Goal: Task Accomplishment & Management: Use online tool/utility

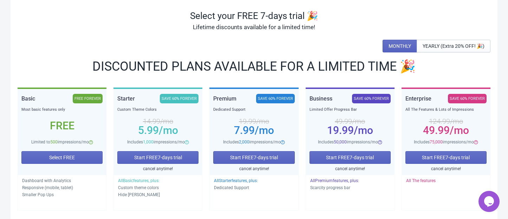
scroll to position [93, 0]
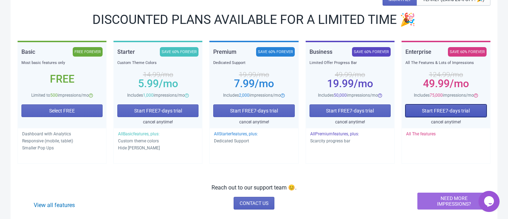
click at [444, 112] on span "Start FREE 7 -days trial" at bounding box center [446, 111] width 48 height 6
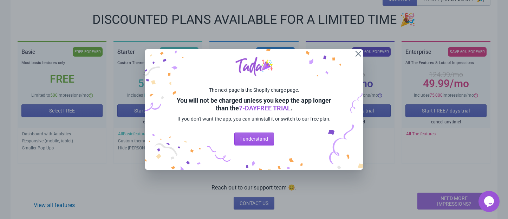
click at [253, 140] on span "I understand" at bounding box center [254, 139] width 28 height 6
click at [253, 140] on div "The next page is the Shopify charge page. You will not be charged unless you ke…" at bounding box center [254, 109] width 218 height 121
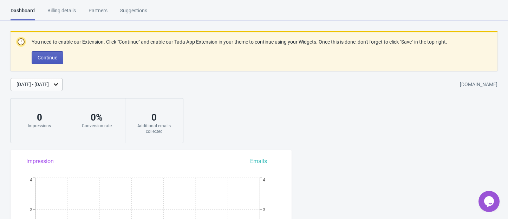
click at [37, 57] on button "Continue" at bounding box center [48, 57] width 32 height 13
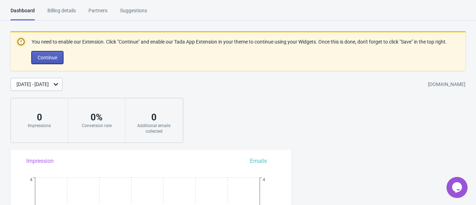
click at [52, 57] on span "Continue" at bounding box center [48, 58] width 20 height 6
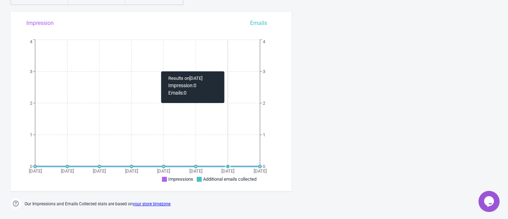
scroll to position [234, 0]
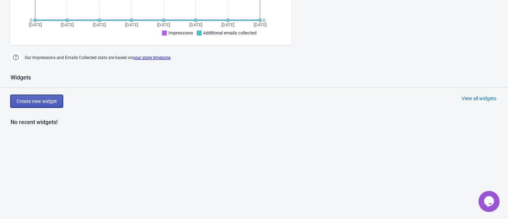
click at [48, 103] on span "Create new widget" at bounding box center [37, 101] width 40 height 6
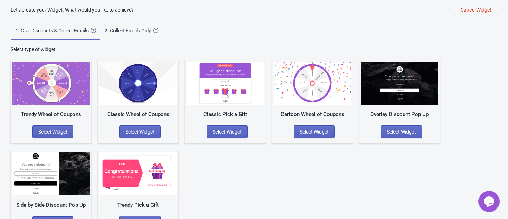
scroll to position [21, 0]
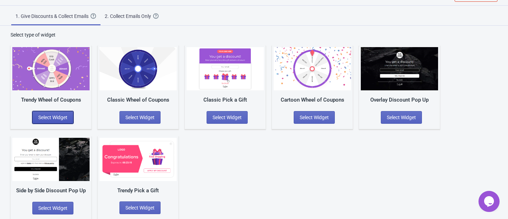
click at [63, 118] on span "Select Widget" at bounding box center [52, 118] width 29 height 6
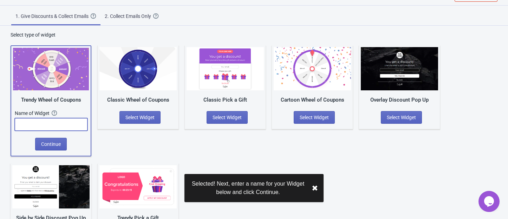
click at [61, 121] on input "text" at bounding box center [51, 124] width 73 height 13
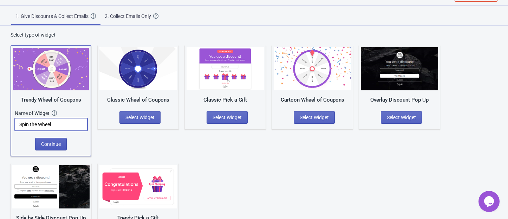
type input "Spin the Wheel"
click at [56, 144] on span "Continue" at bounding box center [51, 144] width 20 height 6
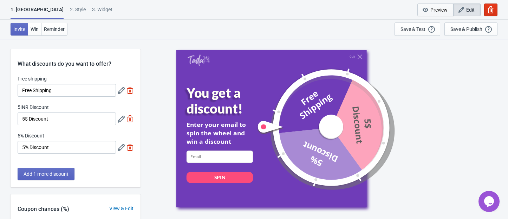
click at [446, 7] on span "Preview" at bounding box center [438, 10] width 17 height 6
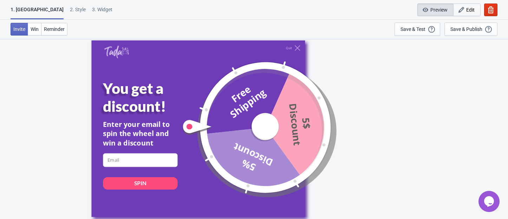
click at [461, 7] on icon "button" at bounding box center [461, 9] width 7 height 7
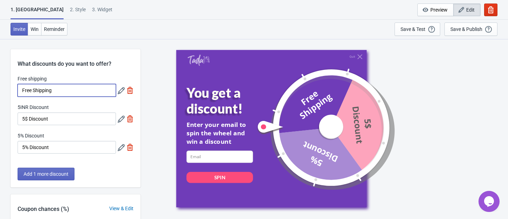
click at [67, 92] on input "Free Shipping" at bounding box center [67, 90] width 98 height 13
type input "GET 250 OFF"
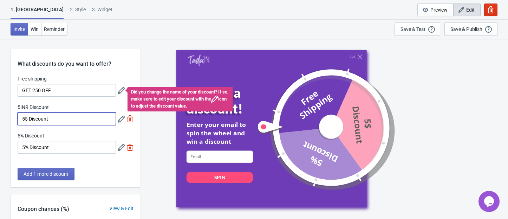
click at [69, 119] on input "5$ Discount" at bounding box center [67, 118] width 98 height 13
click at [28, 117] on input "Get 500 OFF" at bounding box center [67, 118] width 98 height 13
type input "GET 500 OFF"
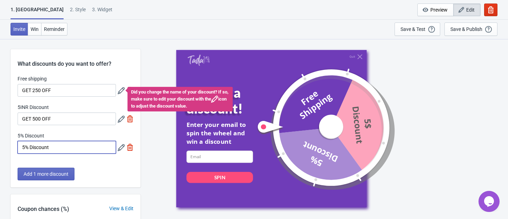
click at [61, 143] on input "5% Discount" at bounding box center [67, 147] width 98 height 13
type input "GET 100 OFF"
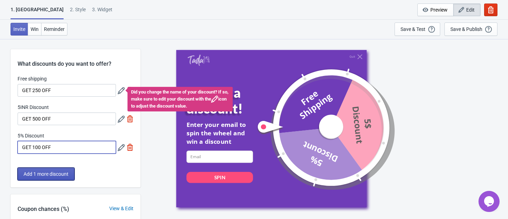
click at [50, 175] on span "Add 1 more discount" at bounding box center [46, 174] width 45 height 6
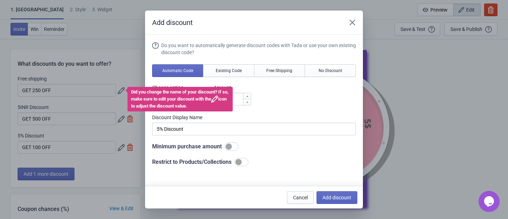
click at [293, 101] on div "Choose option INR OFF % OFF Amount % 5" at bounding box center [254, 94] width 204 height 21
click at [351, 26] on icon "Close" at bounding box center [352, 22] width 7 height 7
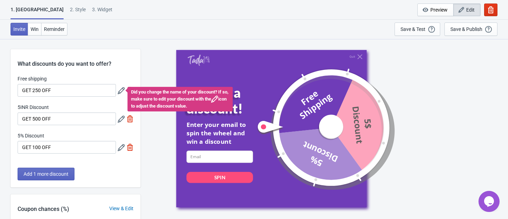
click at [121, 92] on icon at bounding box center [121, 90] width 7 height 7
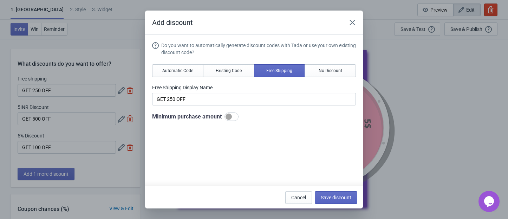
click at [230, 114] on div at bounding box center [229, 116] width 6 height 6
checkbox input "true"
click at [194, 142] on input "100" at bounding box center [191, 143] width 49 height 13
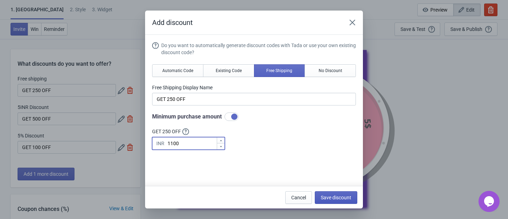
type input "1100"
click at [337, 198] on span "Save discount" at bounding box center [336, 198] width 31 height 6
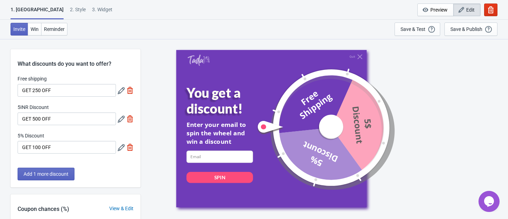
click at [122, 122] on icon at bounding box center [121, 119] width 7 height 7
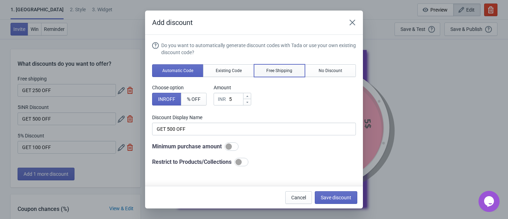
click at [274, 66] on button "Free Shipping" at bounding box center [279, 70] width 51 height 13
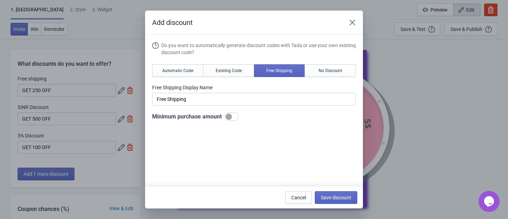
click at [233, 119] on div at bounding box center [232, 116] width 14 height 8
checkbox input "true"
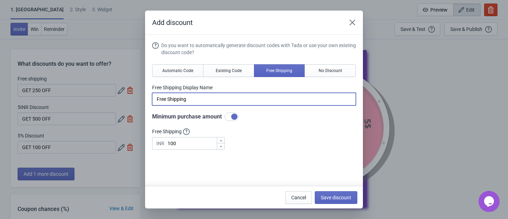
click at [201, 97] on input "Free Shipping" at bounding box center [254, 99] width 204 height 13
type input "GET 500 OFF"
click at [191, 149] on input "100" at bounding box center [191, 143] width 49 height 13
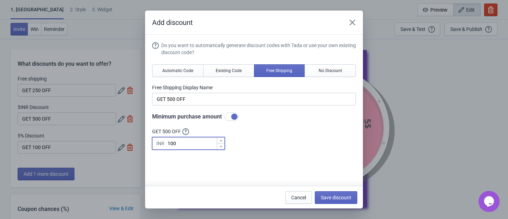
click at [191, 149] on input "100" at bounding box center [191, 143] width 49 height 13
type input "3500"
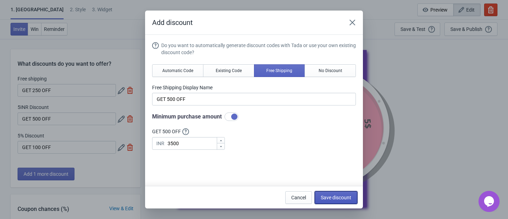
click at [339, 193] on button "Save discount" at bounding box center [336, 197] width 43 height 13
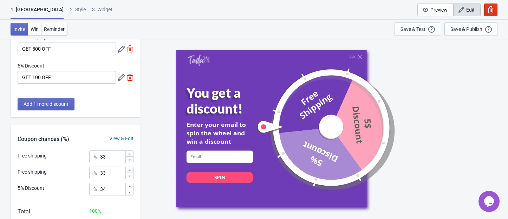
scroll to position [93, 0]
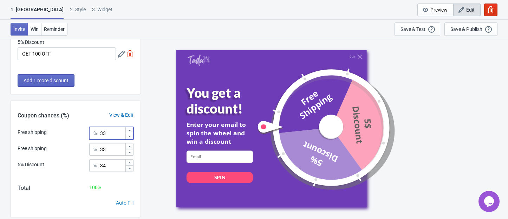
click at [110, 134] on input "33" at bounding box center [112, 133] width 25 height 13
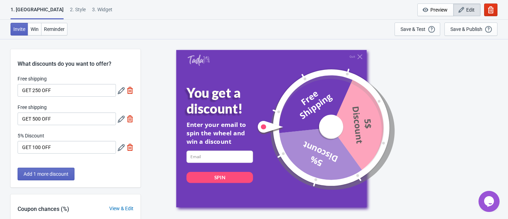
click at [39, 82] on label "Free shipping" at bounding box center [32, 78] width 29 height 7
click at [39, 84] on input "GET 250 OFF" at bounding box center [67, 90] width 98 height 13
click at [120, 149] on icon at bounding box center [121, 147] width 7 height 7
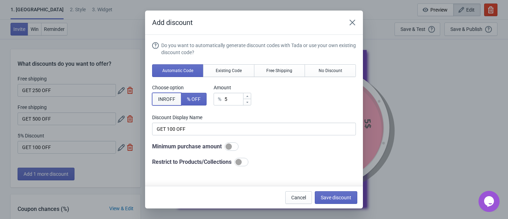
click at [169, 100] on span "INR OFF" at bounding box center [166, 99] width 17 height 6
type input "5INR Discount"
click at [223, 99] on div "INR" at bounding box center [222, 99] width 8 height 8
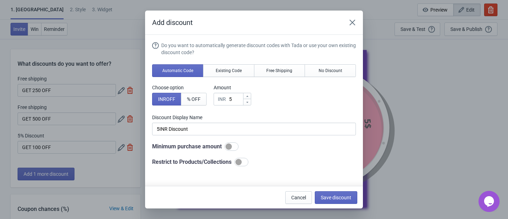
click at [223, 99] on div "INR" at bounding box center [222, 99] width 8 height 8
click at [234, 98] on input "5" at bounding box center [236, 99] width 14 height 13
type input "INR Discount"
type input "1"
type input "1INR Discount"
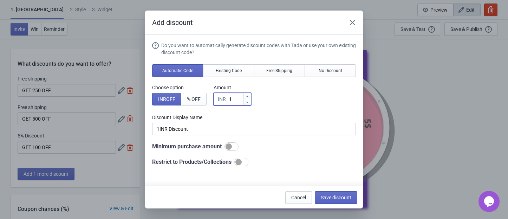
type input "10"
type input "10INR Discount"
type input "100"
type input "100INR Discount"
type input "100"
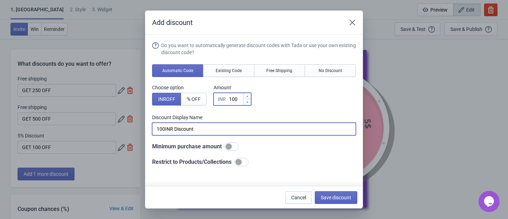
click at [166, 130] on input "100INR Discount" at bounding box center [254, 129] width 204 height 13
click at [156, 128] on input "100 INR Discount" at bounding box center [254, 129] width 204 height 13
paste input "₹"
click at [170, 127] on input "₹100 INR Discount" at bounding box center [254, 129] width 204 height 13
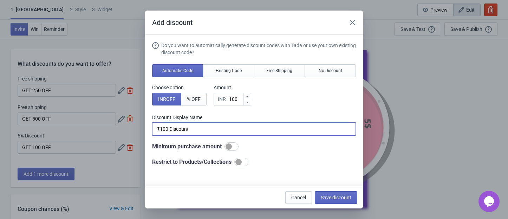
type input "₹100 Discount"
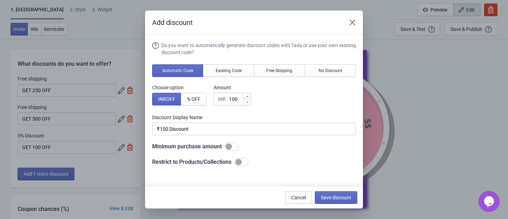
click at [228, 148] on div at bounding box center [229, 146] width 6 height 6
checkbox input "true"
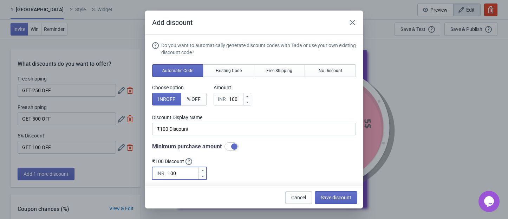
click at [186, 173] on input "100" at bounding box center [182, 173] width 31 height 13
type input "7"
type input "800"
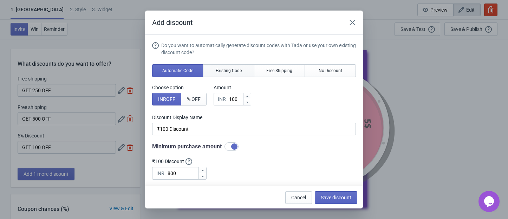
click at [231, 73] on span "Existing Code" at bounding box center [229, 71] width 26 height 6
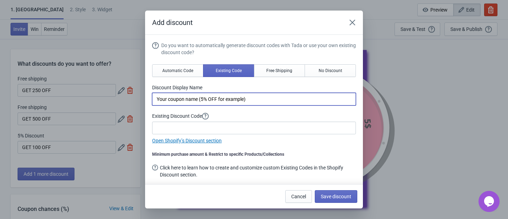
click at [194, 100] on input "Your coupon name (5% OFF for example)" at bounding box center [254, 99] width 204 height 13
paste input "₹"
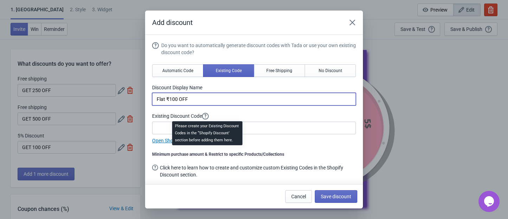
type input "Flat ₹100 OFF"
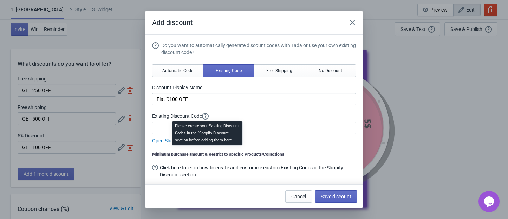
click at [188, 127] on div "Please create your Existing Discount Codes in the “Shopify Discount’ section be…" at bounding box center [208, 135] width 82 height 31
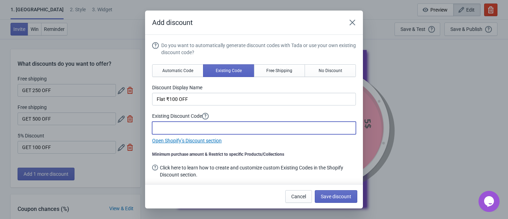
click at [164, 125] on input at bounding box center [254, 128] width 204 height 13
type input "GET100"
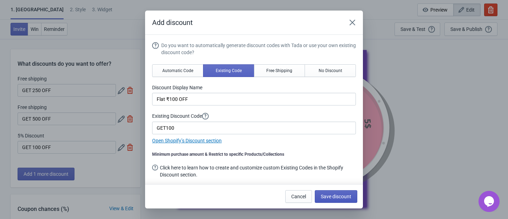
click at [339, 195] on span "Save discount" at bounding box center [336, 197] width 31 height 6
type input "Flat ₹100 OFF"
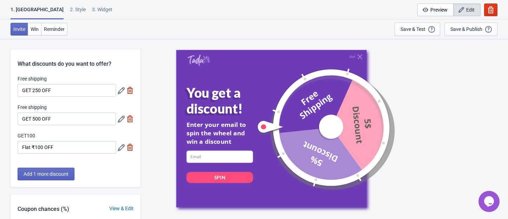
click at [123, 118] on icon at bounding box center [121, 119] width 7 height 7
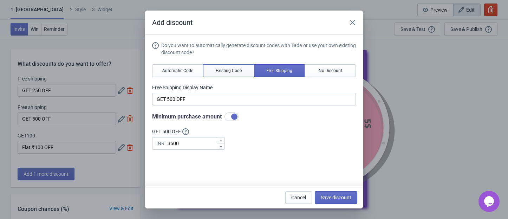
click at [231, 69] on span "Existing Code" at bounding box center [229, 71] width 26 height 6
type input "Your coupon name (5% OFF for example)"
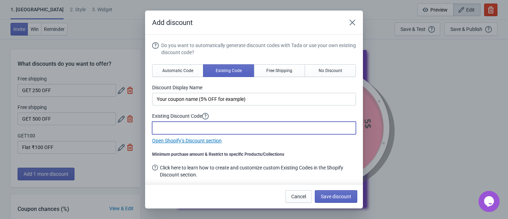
click at [187, 128] on input at bounding box center [254, 128] width 204 height 13
type input "GET250"
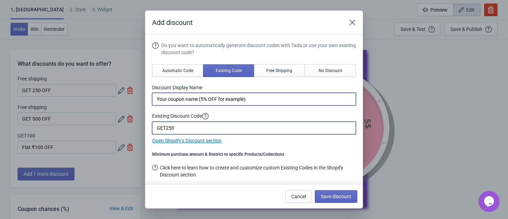
click at [188, 98] on input "Your coupon name (5% OFF for example)" at bounding box center [254, 99] width 204 height 13
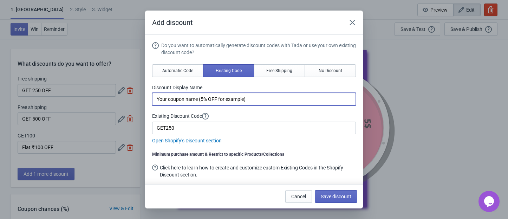
click at [188, 98] on input "Your coupon name (5% OFF for example)" at bounding box center [254, 99] width 204 height 13
paste input "₹"
click at [200, 101] on input "FLAT ₹250" at bounding box center [254, 99] width 204 height 13
type input "FLAT ₹250 OFF"
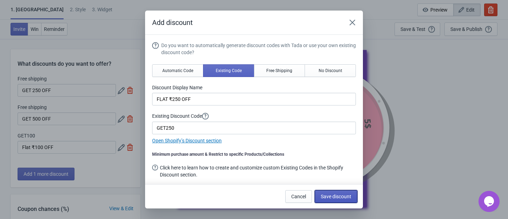
click at [340, 192] on button "Save discount" at bounding box center [336, 196] width 43 height 13
type input "FLAT ₹250 OFF"
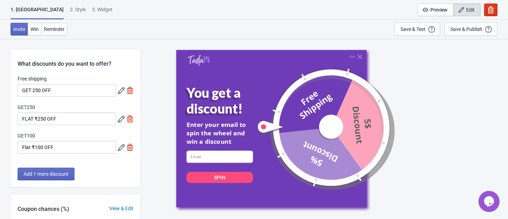
click at [121, 91] on icon at bounding box center [121, 90] width 7 height 7
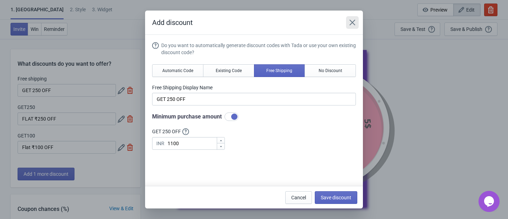
click at [354, 19] on icon "Close" at bounding box center [352, 22] width 7 height 7
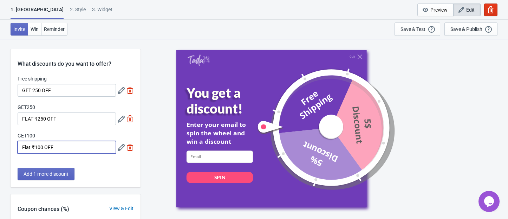
click at [22, 148] on input "Flat ₹100 OFF" at bounding box center [67, 147] width 98 height 13
type input "FLAT ₹100 OFF"
click at [121, 91] on icon at bounding box center [121, 90] width 7 height 7
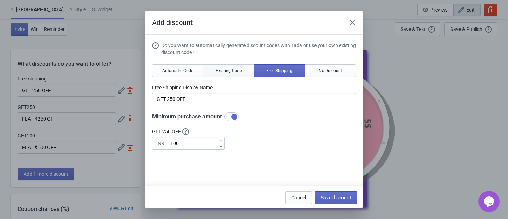
click at [226, 66] on button "Existing Code" at bounding box center [228, 70] width 51 height 13
type input "Your coupon name (5% OFF for example)"
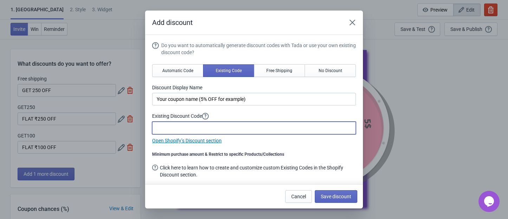
click at [186, 126] on input at bounding box center [254, 128] width 204 height 13
type input "GET500"
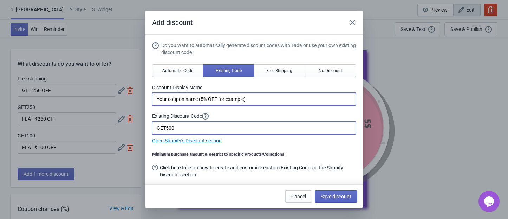
click at [187, 96] on input "Your coupon name (5% OFF for example)" at bounding box center [254, 99] width 204 height 13
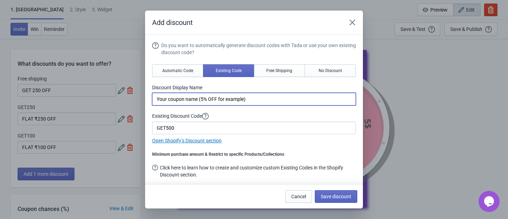
click at [187, 96] on input "Your coupon name (5% OFF for example)" at bounding box center [254, 99] width 204 height 13
paste input "₹"
type input "FLAT ₹500 OFF"
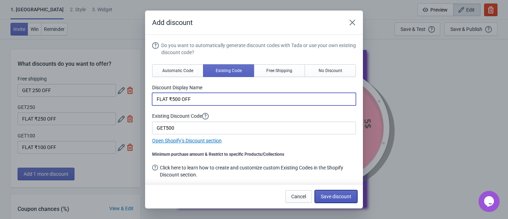
click at [340, 194] on span "Save discount" at bounding box center [336, 197] width 31 height 6
type input "FLAT ₹500 OFF"
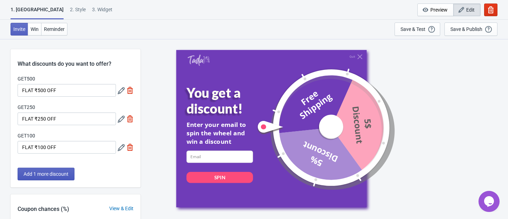
click at [64, 173] on span "Add 1 more discount" at bounding box center [46, 174] width 45 height 6
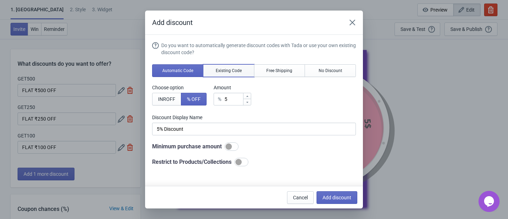
click at [229, 73] on span "Existing Code" at bounding box center [229, 71] width 26 height 6
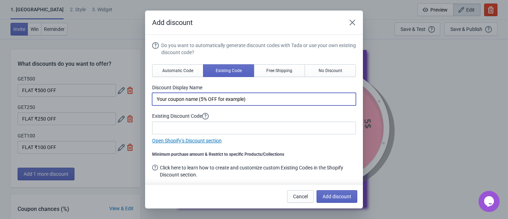
click at [185, 98] on input "Your coupon name (5% OFF for example)" at bounding box center [254, 99] width 204 height 13
paste input "₹"
type input "FLAT ₹1000 OFF"
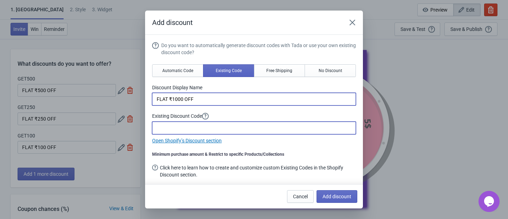
click at [188, 127] on input at bounding box center [254, 128] width 204 height 13
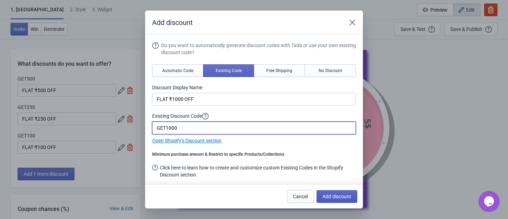
type input "GET1000"
click at [335, 194] on span "Add discount" at bounding box center [337, 197] width 29 height 6
type input "25"
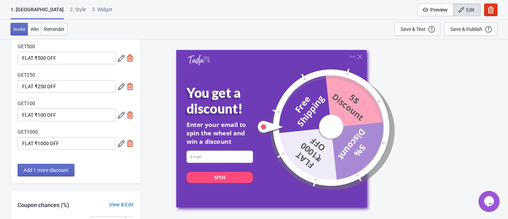
scroll to position [47, 0]
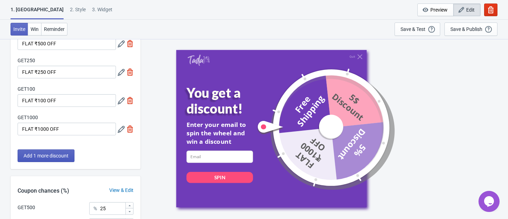
click at [45, 156] on span "Add 1 more discount" at bounding box center [46, 156] width 45 height 6
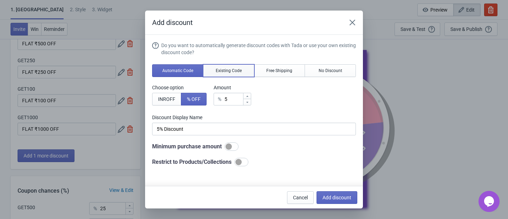
click at [245, 67] on button "Existing Code" at bounding box center [228, 70] width 51 height 13
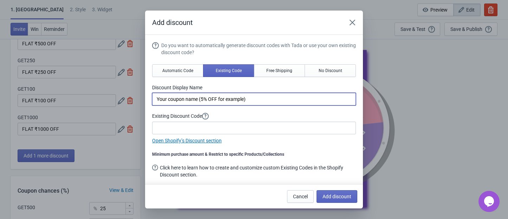
click at [194, 98] on input "Your coupon name (5% OFF for example)" at bounding box center [254, 99] width 204 height 13
type input "G"
paste input "₹"
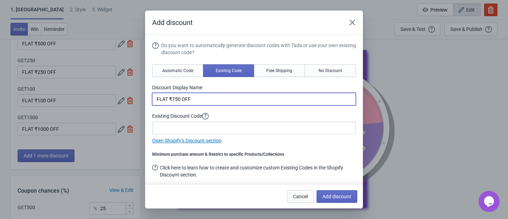
type input "FLAT ₹750 OFF"
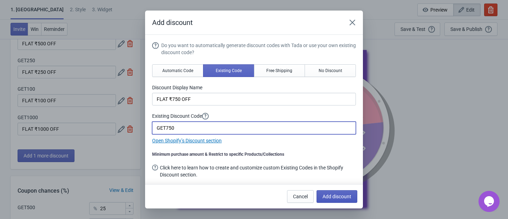
type input "GET750"
click at [346, 199] on button "Add discount" at bounding box center [337, 196] width 41 height 13
type input "20"
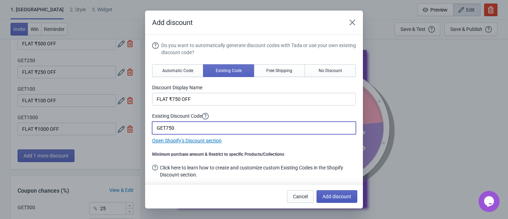
type input "20"
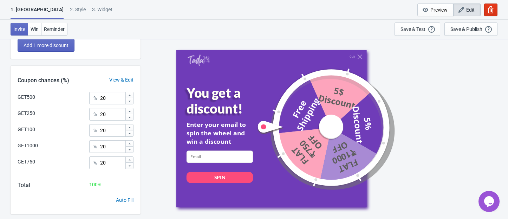
scroll to position [187, 0]
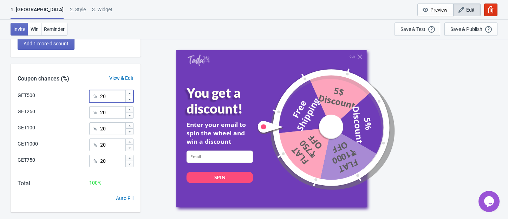
click at [110, 99] on input "20" at bounding box center [112, 96] width 25 height 13
click at [108, 163] on input "20" at bounding box center [112, 161] width 25 height 13
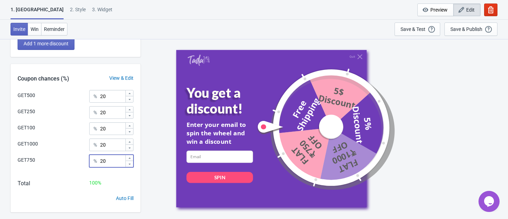
click at [108, 163] on input "20" at bounding box center [112, 161] width 25 height 13
type input "0"
click at [114, 97] on input "20" at bounding box center [112, 96] width 25 height 13
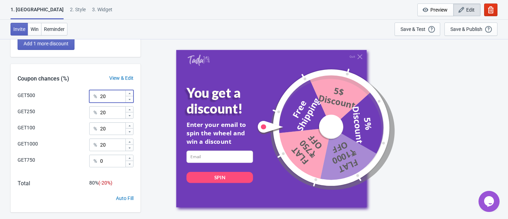
click at [114, 97] on input "20" at bounding box center [112, 96] width 25 height 13
type input "10"
click at [112, 115] on input "20" at bounding box center [112, 112] width 25 height 13
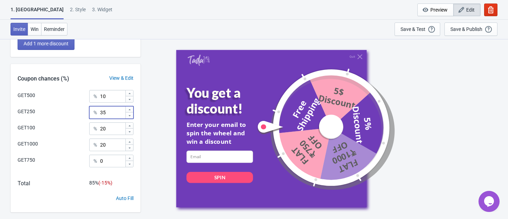
type input "35"
click at [110, 129] on input "20" at bounding box center [112, 128] width 25 height 13
type input "35"
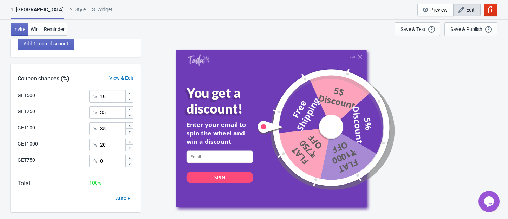
click at [151, 135] on div "Quit You get a discount! Enter your email to spin the wheel and win a discount …" at bounding box center [324, 129] width 361 height 180
click at [108, 141] on input "20" at bounding box center [112, 144] width 25 height 13
type input "0"
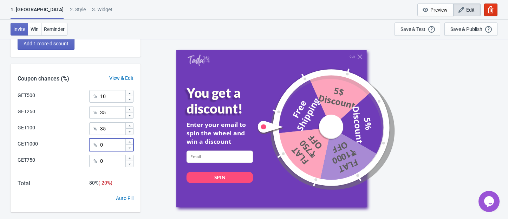
click at [157, 127] on div "Quit You get a discount! Enter your email to spin the wheel and win a discount …" at bounding box center [324, 129] width 361 height 180
click at [107, 114] on input "35" at bounding box center [112, 112] width 25 height 13
type input "45"
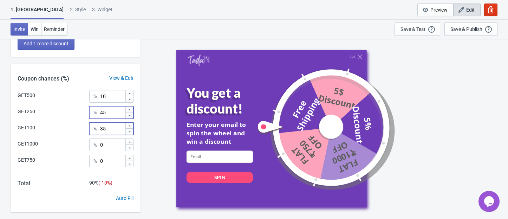
click at [107, 125] on input "35" at bounding box center [112, 128] width 25 height 13
type input "35"
click at [160, 116] on div "Quit You get a discount! Enter your email to spin the wheel and win a discount …" at bounding box center [324, 129] width 361 height 180
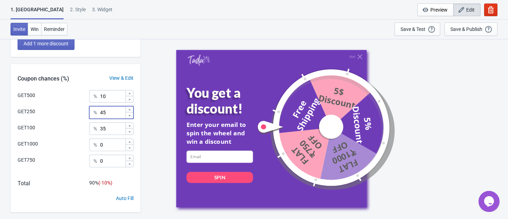
click at [110, 115] on input "45" at bounding box center [112, 112] width 25 height 13
type input "50"
click at [112, 130] on input "35" at bounding box center [112, 128] width 25 height 13
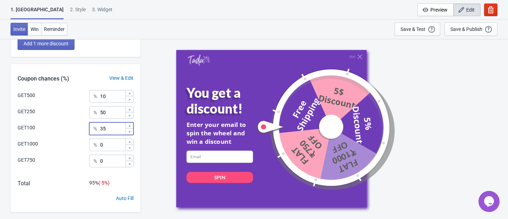
click at [112, 130] on input "35" at bounding box center [112, 128] width 25 height 13
type input "40"
click at [163, 99] on div "Quit You get a discount! Enter your email to spin the wheel and win a discount …" at bounding box center [324, 129] width 361 height 180
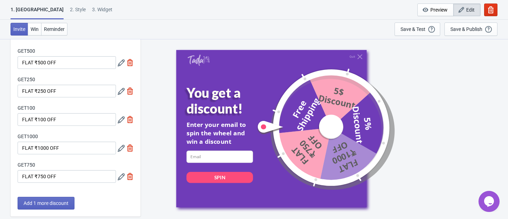
scroll to position [200, 0]
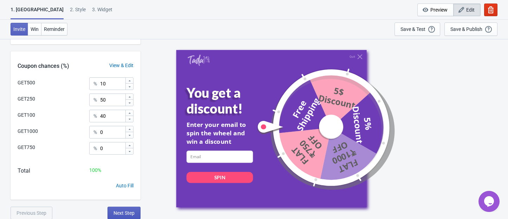
click at [131, 210] on span "Next Step" at bounding box center [123, 213] width 21 height 6
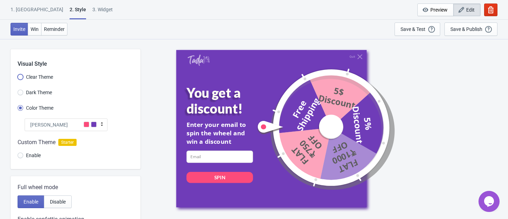
click at [20, 75] on input "Clear Theme" at bounding box center [21, 80] width 6 height 13
radio input "true"
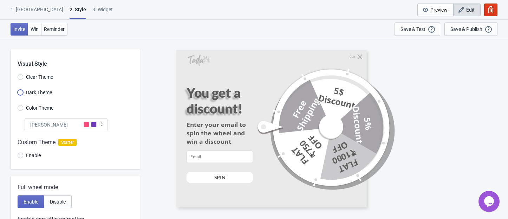
click at [20, 91] on input "Dark Theme" at bounding box center [21, 96] width 6 height 13
radio input "true"
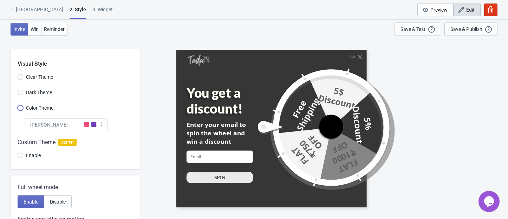
click at [18, 105] on input "Color Theme" at bounding box center [21, 111] width 6 height 13
radio input "true"
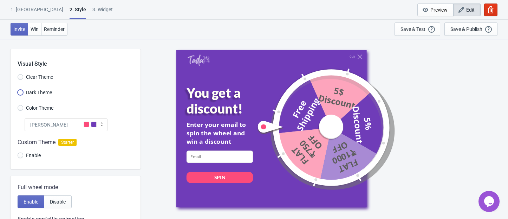
click at [20, 94] on input "Dark Theme" at bounding box center [21, 96] width 6 height 13
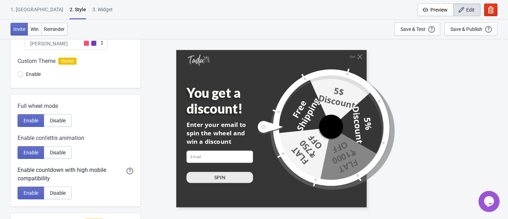
scroll to position [93, 0]
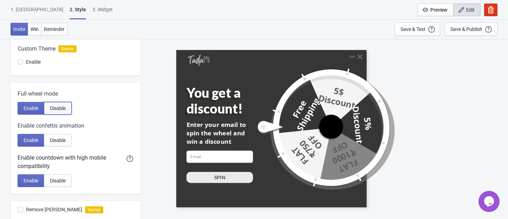
click at [54, 110] on span "Disable" at bounding box center [58, 108] width 16 height 6
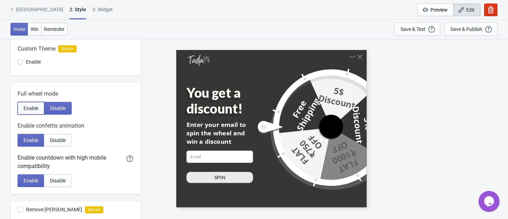
click at [31, 109] on span "Enable" at bounding box center [31, 108] width 15 height 6
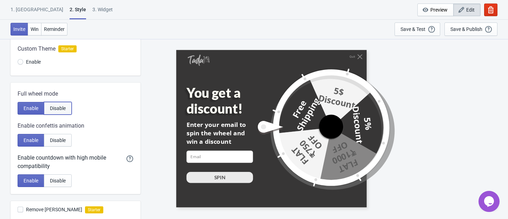
click at [56, 109] on span "Disable" at bounding box center [58, 108] width 16 height 6
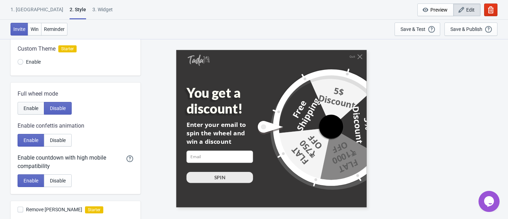
click at [28, 107] on span "Enable" at bounding box center [31, 108] width 15 height 6
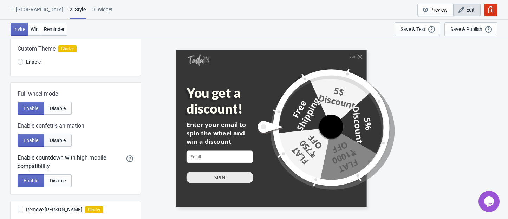
click at [56, 136] on button "Disable" at bounding box center [58, 140] width 28 height 13
click at [30, 138] on span "Enable" at bounding box center [31, 140] width 15 height 6
radio input "true"
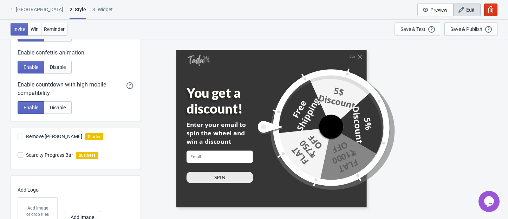
scroll to position [187, 0]
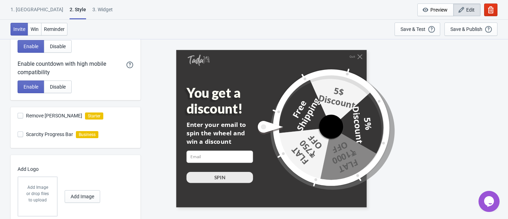
click at [19, 117] on span at bounding box center [21, 116] width 6 height 6
click at [18, 117] on input "Remove Tada Branding" at bounding box center [18, 119] width 0 height 13
checkbox input "true"
radio input "true"
click at [19, 117] on span at bounding box center [21, 116] width 6 height 6
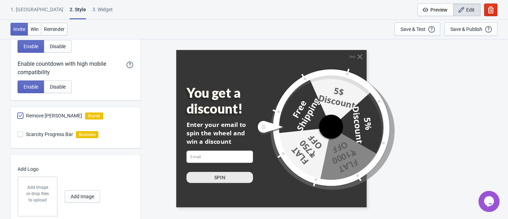
click at [18, 117] on input "Remove Tada Branding" at bounding box center [18, 119] width 0 height 13
checkbox input "false"
radio input "true"
click at [19, 117] on span at bounding box center [21, 116] width 6 height 6
click at [18, 117] on input "Remove Tada Branding" at bounding box center [18, 119] width 0 height 13
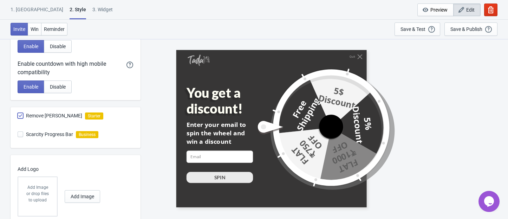
checkbox input "true"
radio input "true"
click at [21, 133] on span at bounding box center [21, 134] width 6 height 6
click at [18, 133] on input "Scarcity Progress Bar" at bounding box center [18, 137] width 0 height 13
checkbox input "true"
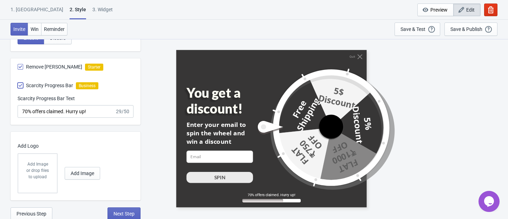
scroll to position [237, 0]
click at [84, 171] on span "Add Image" at bounding box center [83, 173] width 24 height 6
radio input "true"
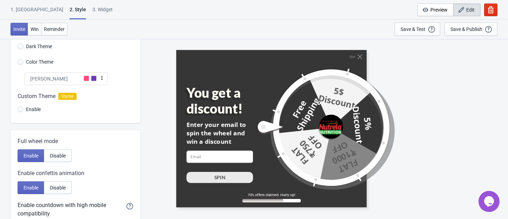
scroll to position [0, 0]
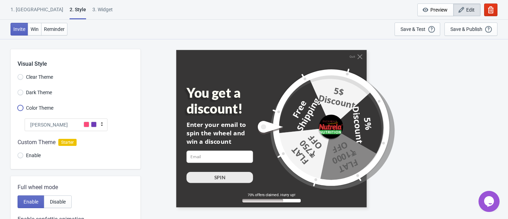
click at [20, 108] on input "Color Theme" at bounding box center [21, 111] width 6 height 13
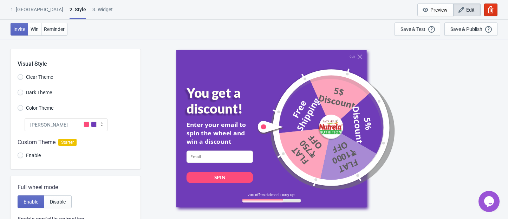
click at [72, 127] on div "Tada" at bounding box center [66, 124] width 83 height 13
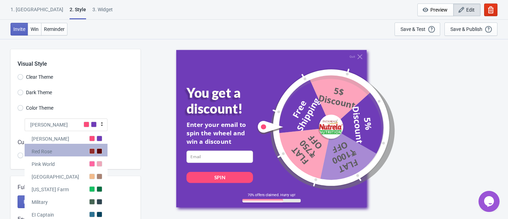
click at [89, 151] on div at bounding box center [92, 151] width 6 height 6
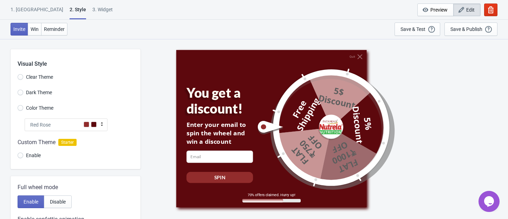
scroll to position [47, 0]
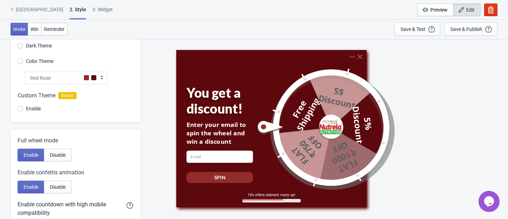
click at [71, 77] on div "Red Rose" at bounding box center [66, 78] width 83 height 13
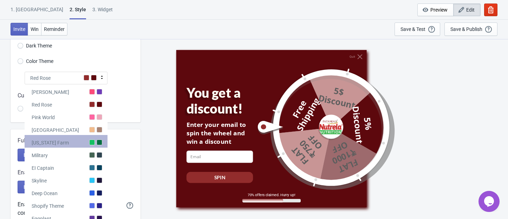
click at [88, 143] on div "Alabama Farm" at bounding box center [66, 141] width 83 height 13
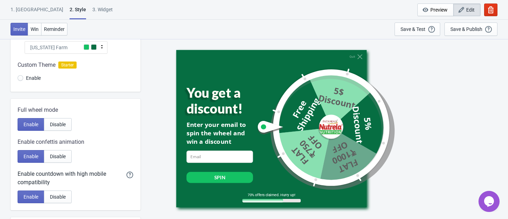
scroll to position [0, 0]
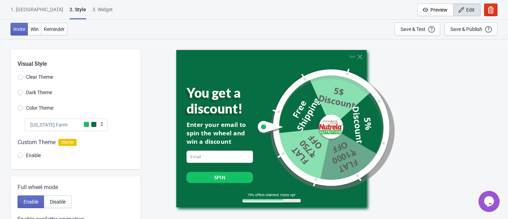
click at [76, 121] on div "Alabama Farm" at bounding box center [66, 124] width 83 height 13
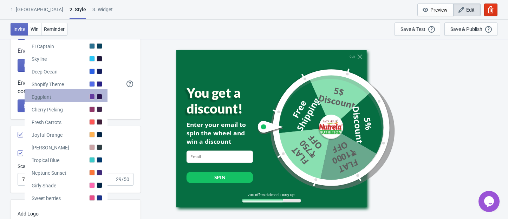
scroll to position [187, 0]
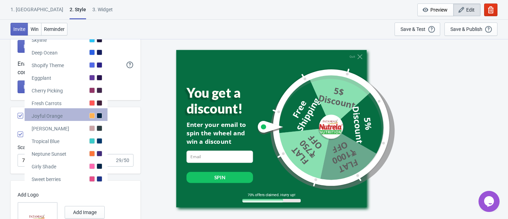
click at [75, 117] on div "Joyful Orange" at bounding box center [66, 114] width 83 height 13
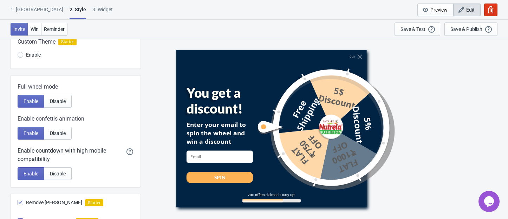
scroll to position [47, 0]
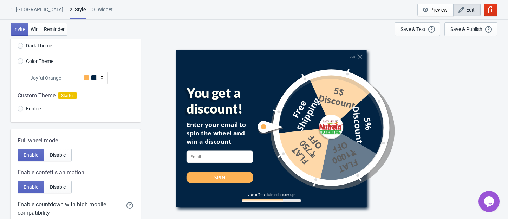
click at [73, 79] on div "Joyful Orange" at bounding box center [66, 78] width 83 height 13
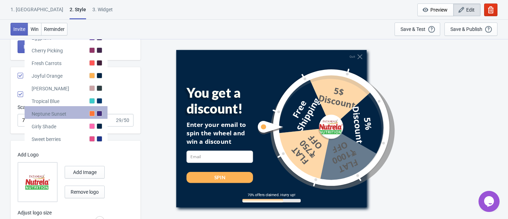
scroll to position [213, 0]
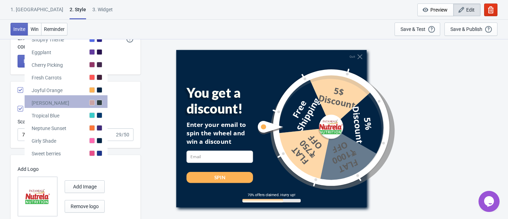
click at [60, 104] on div "Olivia Rose" at bounding box center [66, 101] width 83 height 13
radio input "true"
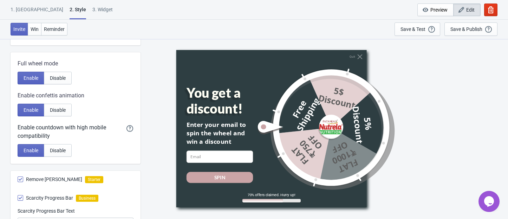
scroll to position [260, 0]
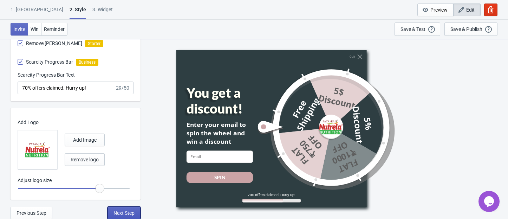
click at [121, 213] on span "Next Step" at bounding box center [123, 213] width 21 height 6
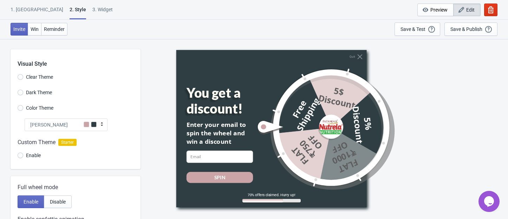
select select "once"
select select "1"
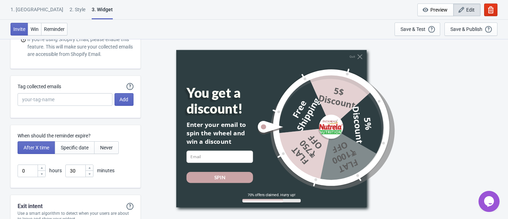
scroll to position [1829, 0]
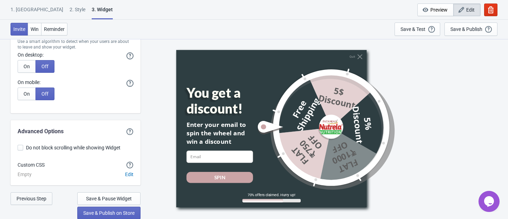
click at [40, 196] on span "Previous Step" at bounding box center [32, 199] width 30 height 6
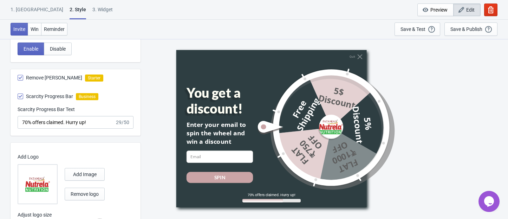
scroll to position [260, 0]
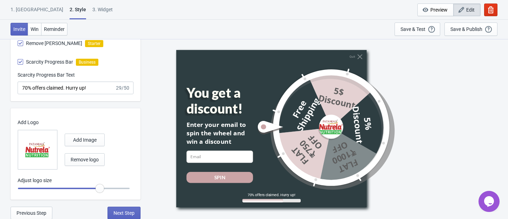
radio input "true"
type input "0.95"
radio input "true"
type input "0.9"
radio input "true"
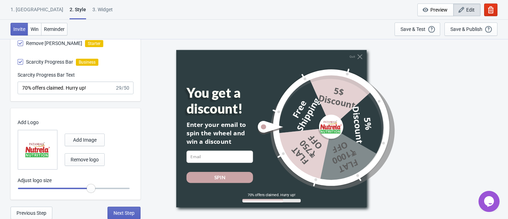
type input "0.85"
radio input "true"
type input "0.8"
radio input "true"
type input "0.75"
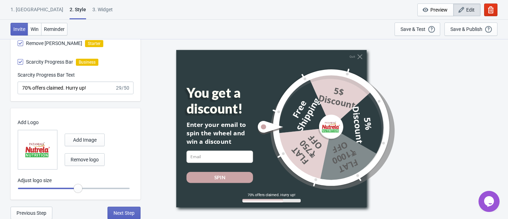
radio input "true"
drag, startPoint x: 96, startPoint y: 188, endPoint x: 74, endPoint y: 190, distance: 22.2
type input "0.7"
click at [74, 190] on input "range" at bounding box center [74, 188] width 112 height 13
click at [131, 210] on span "Next Step" at bounding box center [123, 213] width 21 height 6
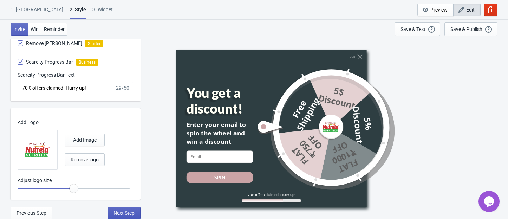
scroll to position [0, 0]
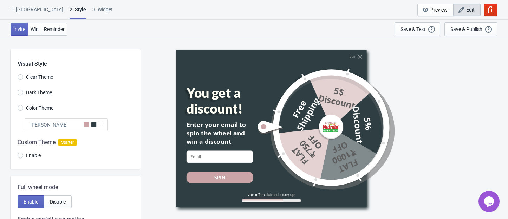
select select "once"
select select "1"
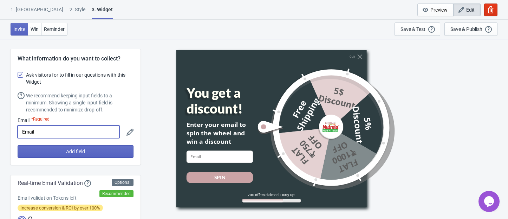
click at [39, 131] on input "Email" at bounding box center [69, 131] width 102 height 13
click at [21, 74] on span at bounding box center [21, 75] width 6 height 6
click at [18, 74] on input "Ask visitors for to fill in our questions with this Widget" at bounding box center [18, 78] width 0 height 13
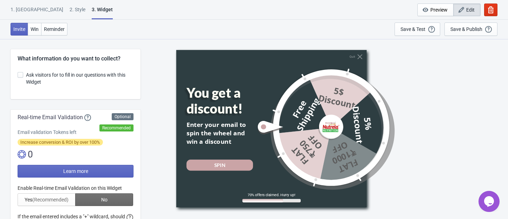
click at [21, 74] on span at bounding box center [21, 75] width 6 height 6
click at [18, 74] on input "Ask visitors for to fill in our questions with this Widget" at bounding box center [18, 78] width 0 height 13
checkbox input "true"
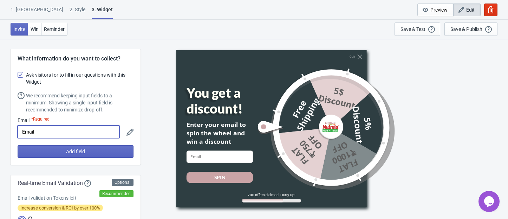
click at [66, 130] on input "Email" at bounding box center [69, 131] width 102 height 13
type input "Phone Number"
click at [139, 92] on div "What information do you want to collect? Ask visitors for to fill in our questi…" at bounding box center [76, 107] width 130 height 116
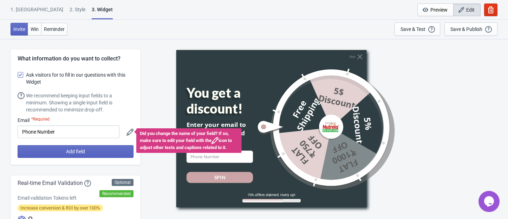
scroll to position [47, 0]
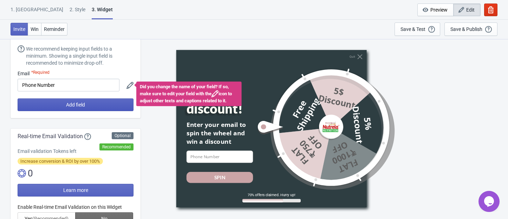
click at [83, 105] on span "Add field" at bounding box center [75, 105] width 19 height 6
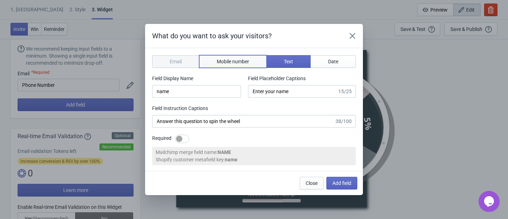
click at [237, 61] on span "Mobile number" at bounding box center [233, 62] width 32 height 6
type input "phone"
type input "Enter your mobile number"
type input "Next, enter your mobile number to spin the wheel"
select select "in"
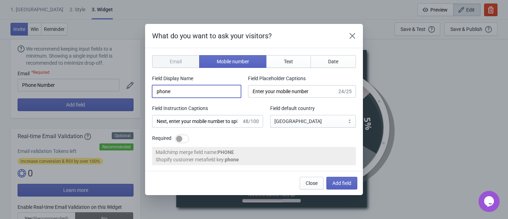
click at [194, 91] on input "phone" at bounding box center [196, 91] width 89 height 13
type input "Phone Number"
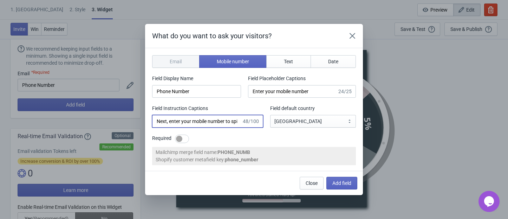
scroll to position [0, 18]
drag, startPoint x: 198, startPoint y: 121, endPoint x: 275, endPoint y: 125, distance: 76.7
click at [275, 125] on div "Field Instruction Captions Next, enter your mobile number to spin the wheel 48/…" at bounding box center [254, 116] width 204 height 23
click at [295, 138] on div "Required" at bounding box center [254, 139] width 204 height 9
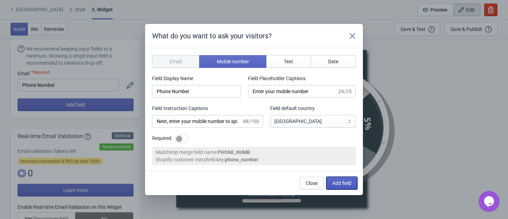
click at [335, 182] on span "Add field" at bounding box center [341, 183] width 19 height 6
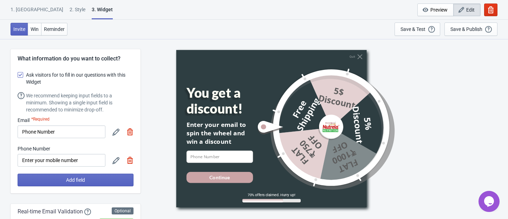
scroll to position [47, 0]
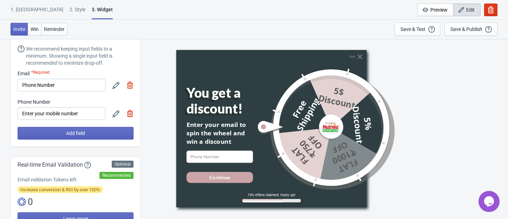
click at [129, 86] on img at bounding box center [130, 85] width 7 height 7
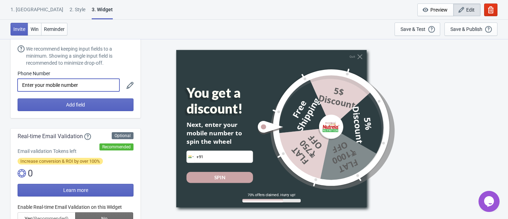
click at [87, 86] on input "Enter your mobile number" at bounding box center [69, 85] width 102 height 13
click at [128, 86] on icon at bounding box center [130, 85] width 7 height 7
select select "in"
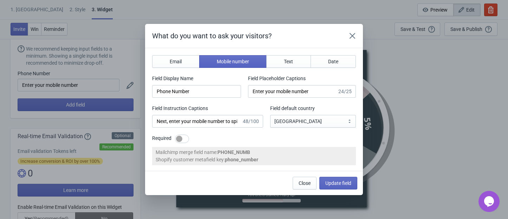
scroll to position [0, 0]
click at [315, 91] on input "Enter your mobile number" at bounding box center [292, 91] width 89 height 13
click at [351, 38] on icon "Close" at bounding box center [353, 36] width 6 height 6
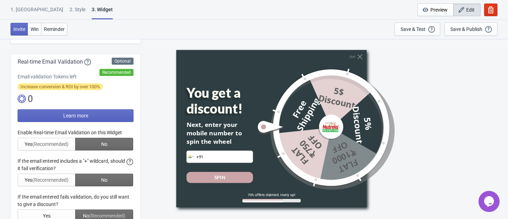
scroll to position [141, 0]
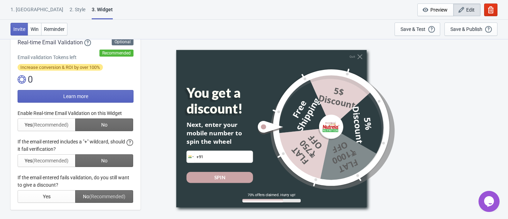
click at [56, 163] on div at bounding box center [76, 156] width 116 height 93
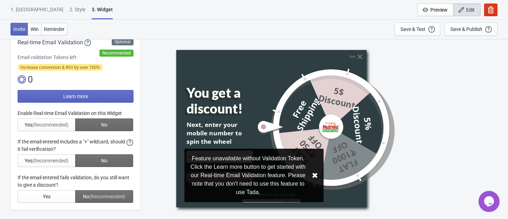
click at [313, 172] on button "✖︎" at bounding box center [315, 175] width 6 height 9
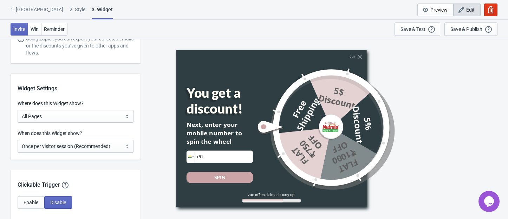
scroll to position [515, 0]
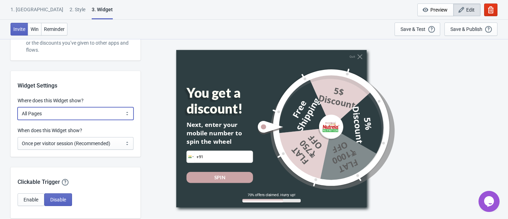
click at [76, 116] on select "All Pages All Product Pages All Blog Pages All Static Pages Specific Product(s)…" at bounding box center [76, 113] width 116 height 13
click at [76, 115] on select "All Pages All Product Pages All Blog Pages All Static Pages Specific Product(s)…" at bounding box center [76, 113] width 116 height 13
click at [76, 146] on select "Every new visit of page Once every period of time Once per visitor session (Rec…" at bounding box center [76, 143] width 116 height 13
click at [161, 99] on div "Quit You get a discount! Next, enter your mobile number to spin the wheel Phone…" at bounding box center [324, 129] width 361 height 180
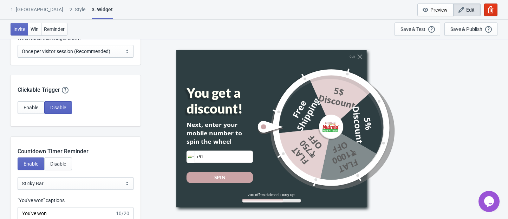
scroll to position [609, 0]
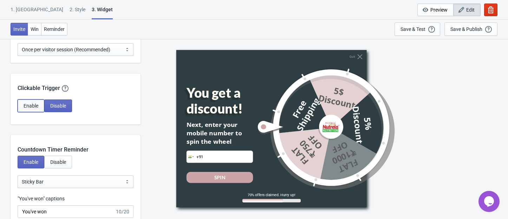
click at [28, 104] on span "Enable" at bounding box center [31, 106] width 15 height 6
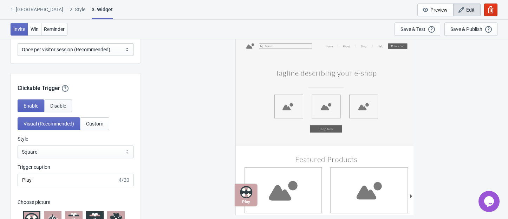
click at [66, 109] on button "Disable" at bounding box center [58, 105] width 28 height 13
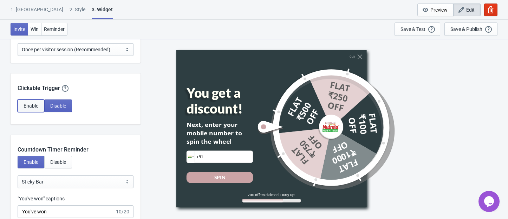
click at [28, 100] on button "Enable" at bounding box center [31, 105] width 27 height 13
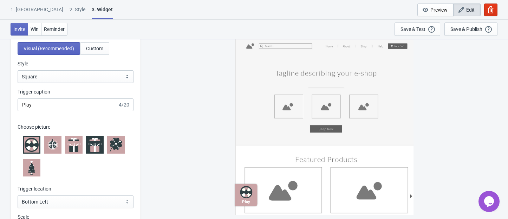
scroll to position [703, 0]
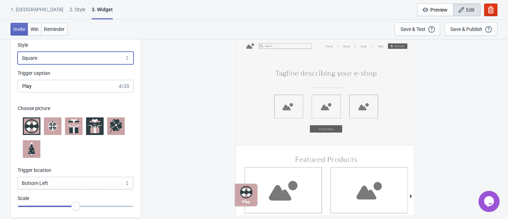
click at [70, 57] on select "Square Circle Tab" at bounding box center [76, 58] width 116 height 13
click at [18, 52] on select "Square Circle Tab" at bounding box center [76, 58] width 116 height 13
click at [68, 60] on select "Square Circle Tab" at bounding box center [76, 58] width 116 height 13
select select "tab"
click at [18, 52] on select "Square Circle Tab" at bounding box center [76, 58] width 116 height 13
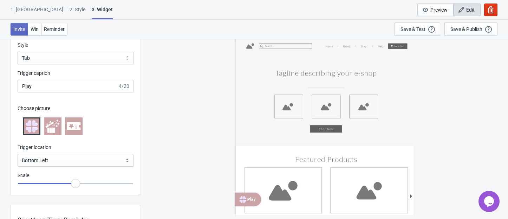
click at [53, 126] on icon at bounding box center [53, 126] width 14 height 14
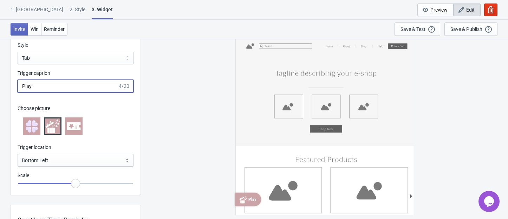
click at [59, 90] on input "Play" at bounding box center [68, 86] width 100 height 13
type input "FESTIVE DISCOUNT"
click at [76, 131] on icon at bounding box center [74, 126] width 14 height 14
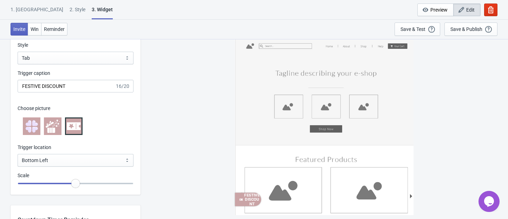
click at [54, 128] on icon at bounding box center [53, 125] width 14 height 13
click at [28, 126] on icon at bounding box center [32, 126] width 12 height 12
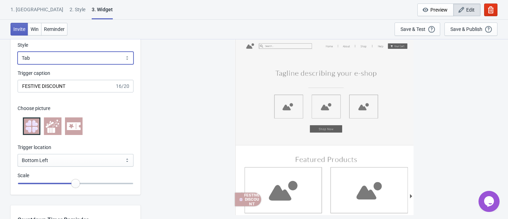
click at [58, 53] on select "Square Circle Tab" at bounding box center [76, 58] width 116 height 13
click at [18, 52] on select "Square Circle Tab" at bounding box center [76, 58] width 116 height 13
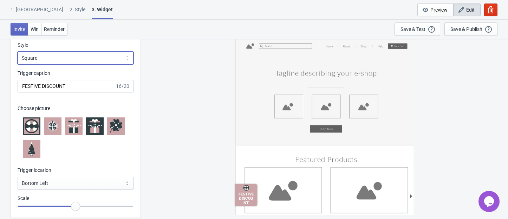
click at [53, 58] on select "Square Circle Tab" at bounding box center [76, 58] width 116 height 13
select select "circle"
click at [18, 52] on select "Square Circle Tab" at bounding box center [76, 58] width 116 height 13
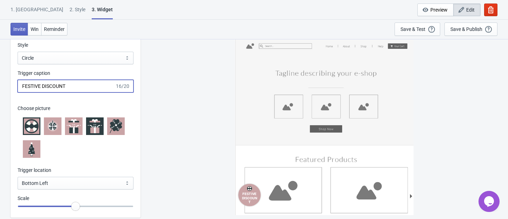
click at [53, 87] on input "FESTIVE DISCOUNT" at bounding box center [66, 86] width 97 height 13
type input "FESTIVE OFF"
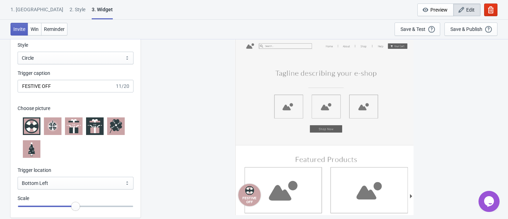
click at [73, 125] on icon at bounding box center [74, 126] width 14 height 14
click at [180, 122] on div "FESTIVE OFF" at bounding box center [324, 129] width 361 height 180
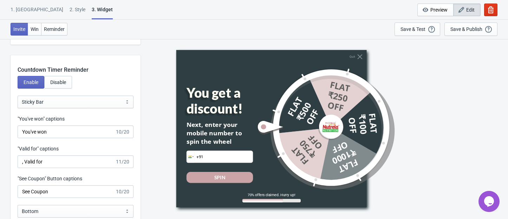
scroll to position [890, 0]
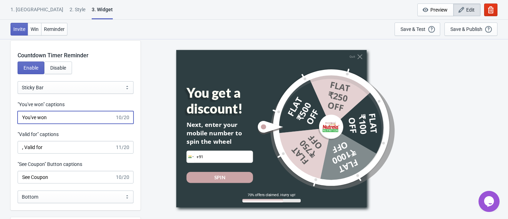
click at [74, 120] on input "You've won" at bounding box center [66, 117] width 97 height 13
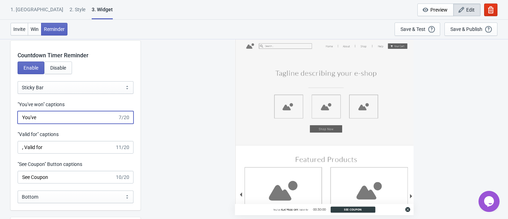
type input "You've won"
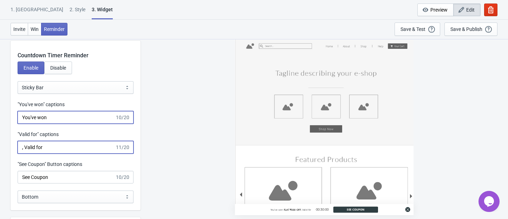
click at [66, 150] on input ", Valid for" at bounding box center [66, 147] width 97 height 13
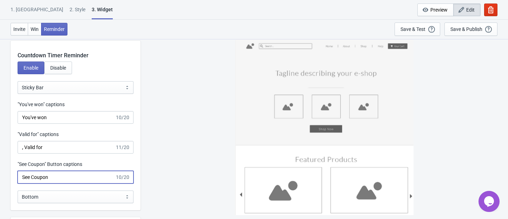
click at [86, 175] on input "See Coupon" at bounding box center [66, 177] width 97 height 13
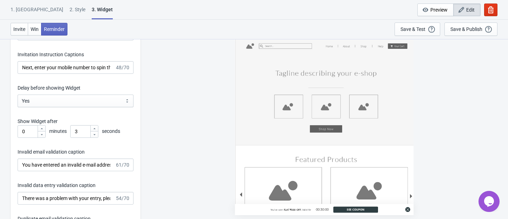
scroll to position [1218, 0]
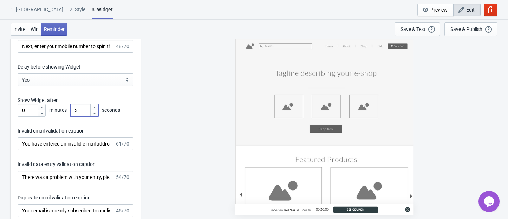
click at [80, 112] on input "3" at bounding box center [80, 110] width 20 height 13
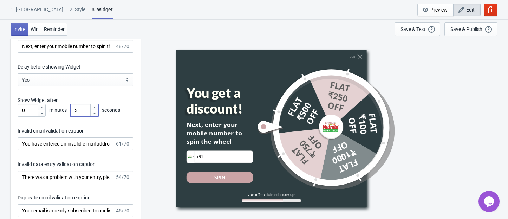
click at [80, 112] on input "3" at bounding box center [80, 110] width 20 height 13
type input "1"
click at [149, 105] on div "Quit You get a discount! Next, enter your mobile number to spin the wheel Phone…" at bounding box center [324, 129] width 361 height 180
click at [93, 106] on icon at bounding box center [94, 107] width 4 height 4
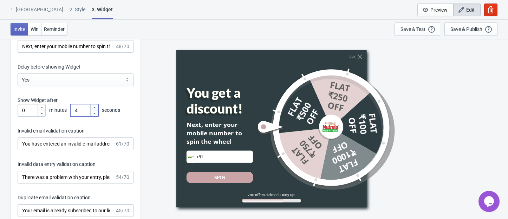
click at [93, 112] on icon at bounding box center [94, 113] width 4 height 4
type input "3"
click at [136, 115] on div "Invitation title captions You get a discount! 19/20 Invitation Instruction Capt…" at bounding box center [76, 169] width 130 height 367
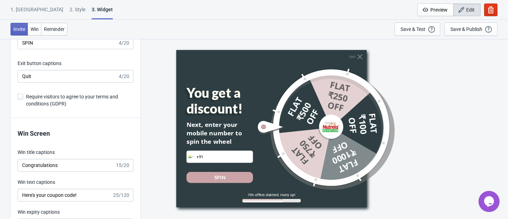
scroll to position [1499, 0]
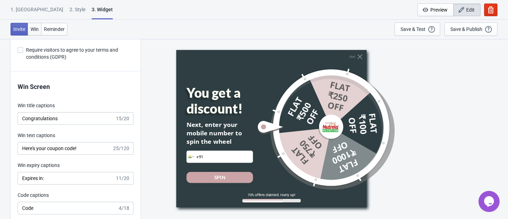
click at [36, 30] on span "Win" at bounding box center [35, 29] width 8 height 6
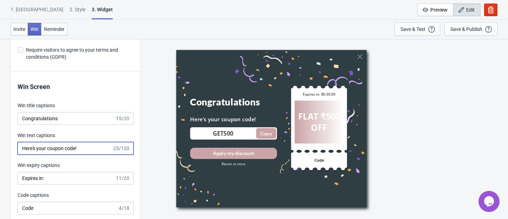
click at [79, 149] on input "Here's your coupon code!" at bounding box center [65, 148] width 95 height 13
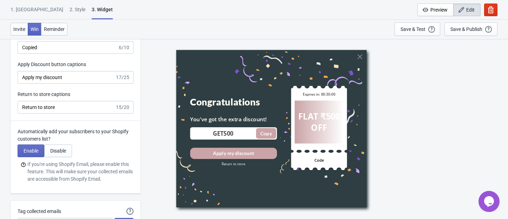
scroll to position [1733, 0]
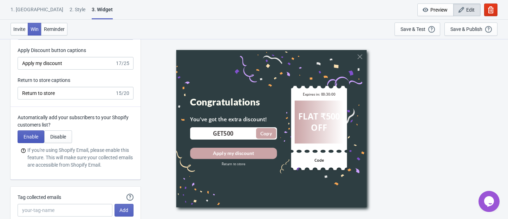
type input "You've got the extra discount!"
click at [39, 136] on button "Enable" at bounding box center [31, 136] width 27 height 13
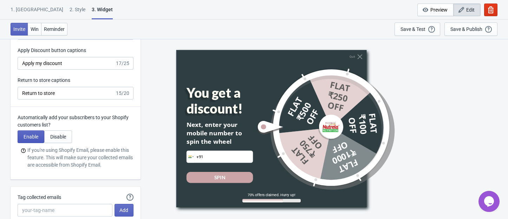
click at [32, 136] on span "Enable" at bounding box center [31, 137] width 15 height 6
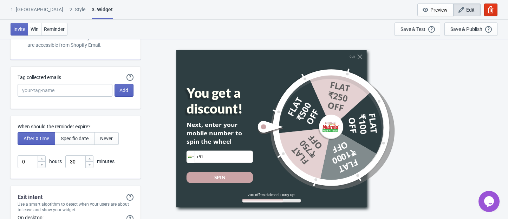
scroll to position [1874, 0]
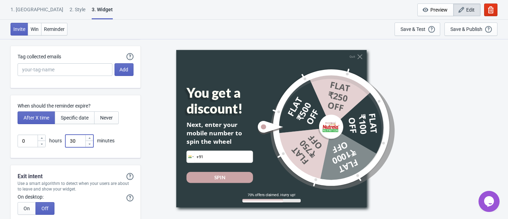
click at [76, 140] on input "30" at bounding box center [75, 141] width 20 height 13
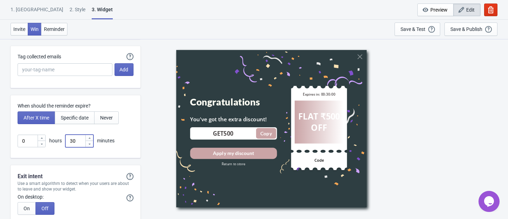
click at [76, 140] on input "30" at bounding box center [75, 141] width 20 height 13
type input "10"
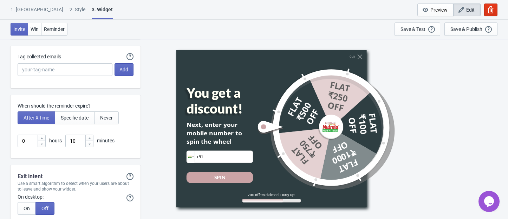
click at [132, 157] on div "When should the reminder expire? After X time Specific date Never 0 hours 10 mi…" at bounding box center [76, 126] width 130 height 63
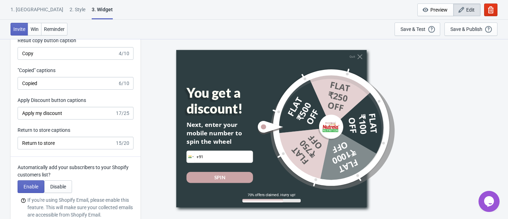
scroll to position [1548, 0]
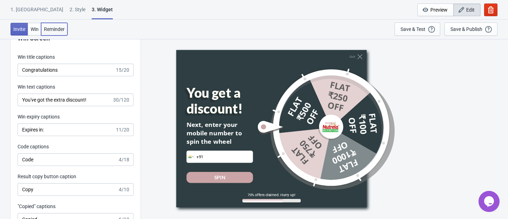
click at [52, 30] on span "Reminder" at bounding box center [54, 29] width 21 height 6
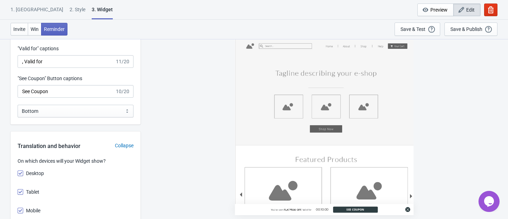
scroll to position [751, 0]
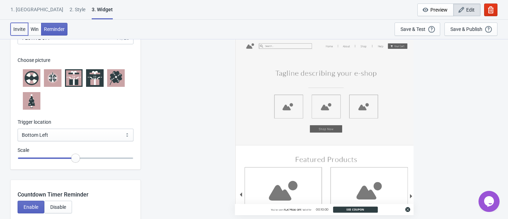
click at [15, 29] on span "Invite" at bounding box center [19, 29] width 12 height 6
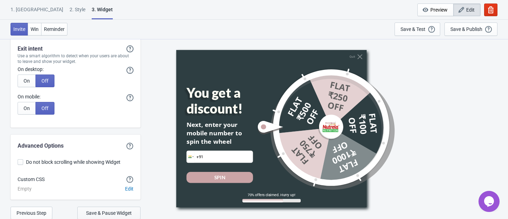
scroll to position [2016, 0]
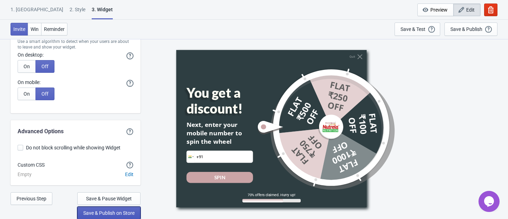
click at [120, 215] on span "Save & Publish on Store" at bounding box center [108, 213] width 51 height 6
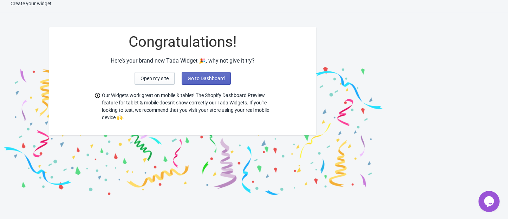
click at [214, 84] on div "Congratulations! Here’s your brand new Tada Widget 🎉, why not give it try? Open…" at bounding box center [182, 81] width 267 height 108
click at [214, 81] on button "Go to Dashboard" at bounding box center [206, 78] width 49 height 13
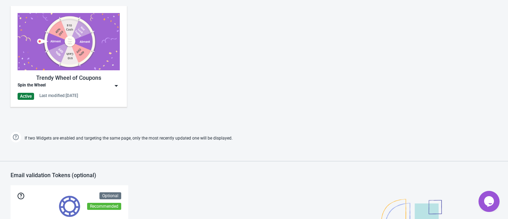
scroll to position [375, 0]
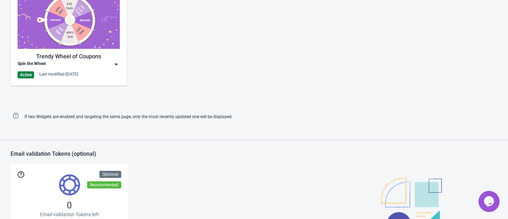
click at [116, 63] on img at bounding box center [116, 64] width 7 height 7
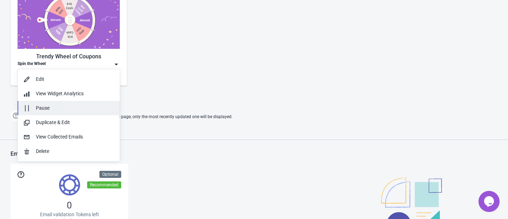
click at [44, 108] on div "Pause" at bounding box center [75, 107] width 78 height 7
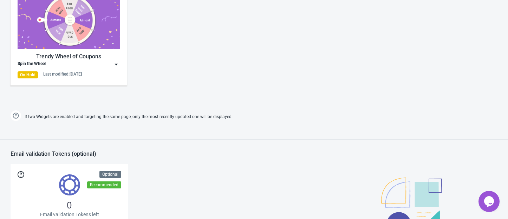
click at [116, 63] on img at bounding box center [116, 64] width 7 height 7
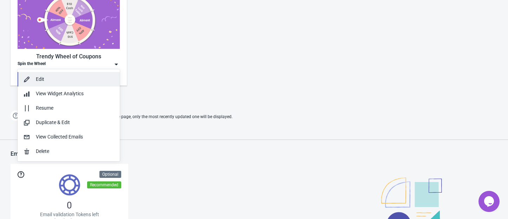
click at [63, 77] on div "Edit" at bounding box center [75, 79] width 78 height 7
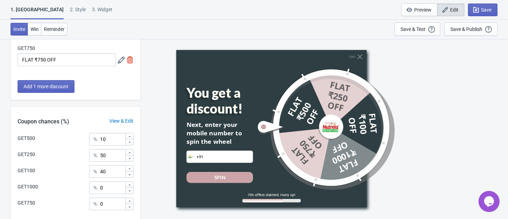
scroll to position [200, 0]
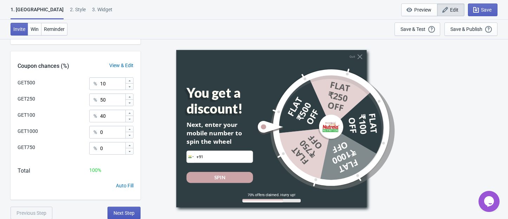
click at [129, 207] on button "Next Step" at bounding box center [124, 213] width 33 height 13
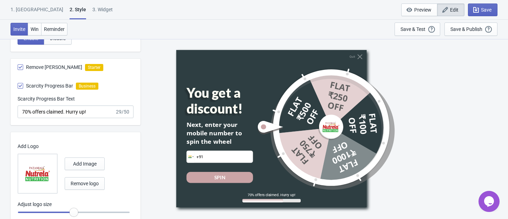
scroll to position [260, 0]
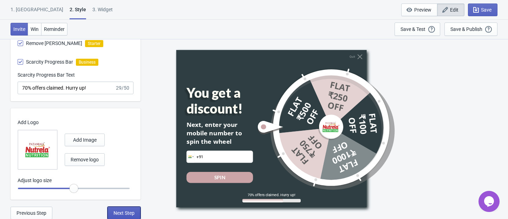
click at [117, 207] on button "Next Step" at bounding box center [124, 213] width 33 height 13
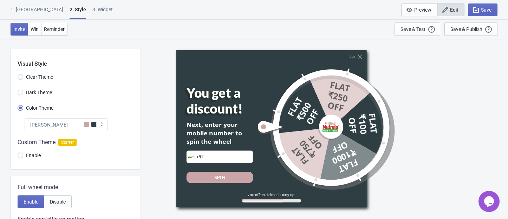
select select "once"
select select "circle"
select select "1"
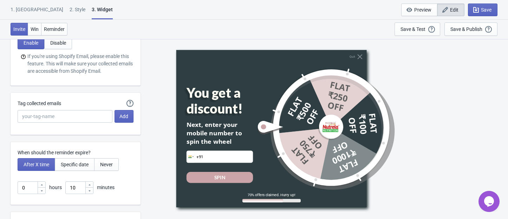
scroll to position [2016, 0]
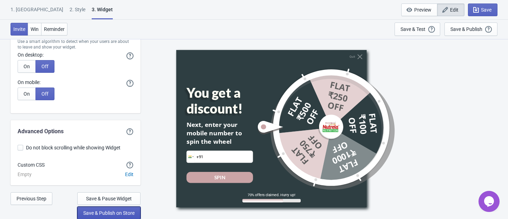
click at [114, 210] on span "Save & Publish on Store" at bounding box center [108, 213] width 51 height 6
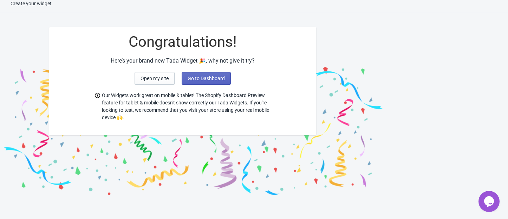
scroll to position [7, 0]
click at [207, 76] on span "Go to Dashboard" at bounding box center [206, 79] width 37 height 6
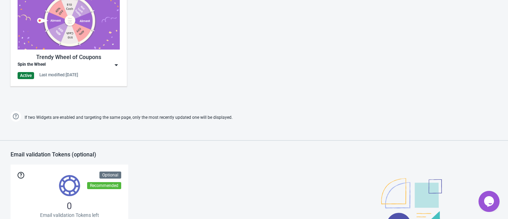
scroll to position [382, 0]
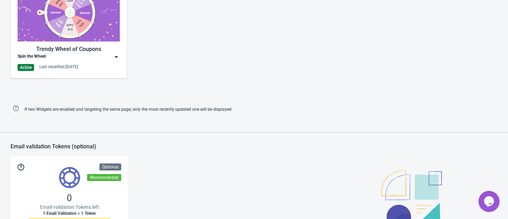
click at [115, 58] on img at bounding box center [116, 56] width 7 height 7
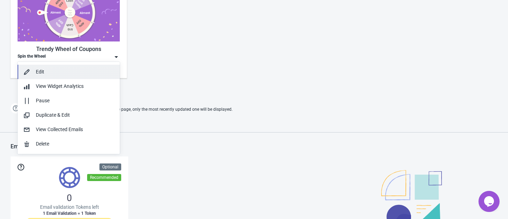
click at [48, 71] on div "Edit" at bounding box center [75, 71] width 78 height 7
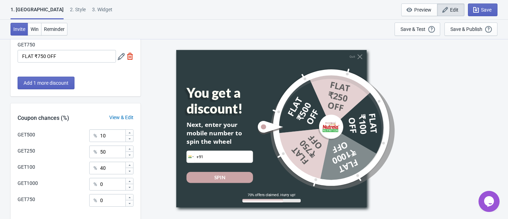
scroll to position [200, 0]
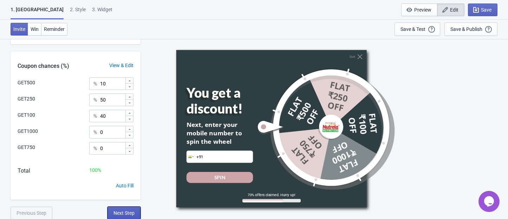
click at [129, 213] on span "Next Step" at bounding box center [123, 213] width 21 height 6
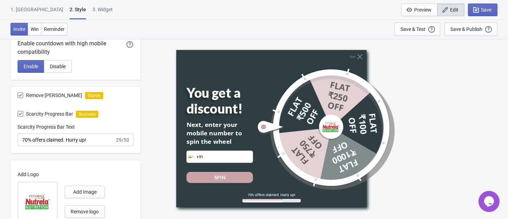
scroll to position [213, 0]
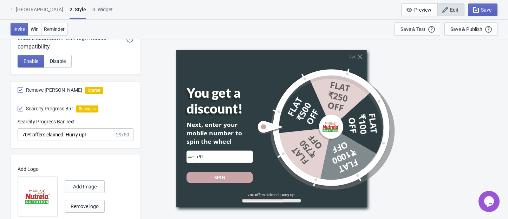
click at [20, 109] on span at bounding box center [21, 109] width 6 height 6
click at [18, 109] on input "Scarcity Progress Bar" at bounding box center [18, 112] width 0 height 13
checkbox input "false"
radio input "true"
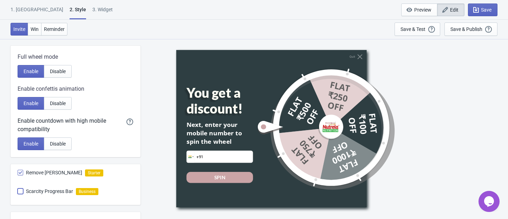
scroll to position [234, 0]
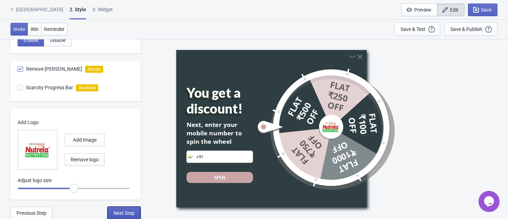
click at [122, 212] on span "Next Step" at bounding box center [123, 213] width 21 height 6
select select "once"
select select "circle"
select select "1"
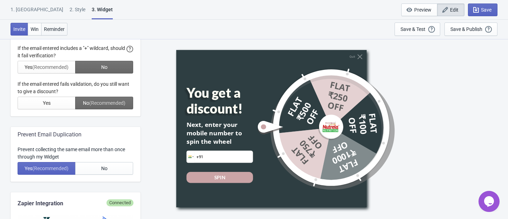
scroll to position [0, 0]
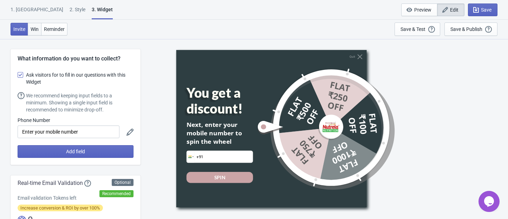
click at [38, 26] on span "Win" at bounding box center [35, 29] width 8 height 6
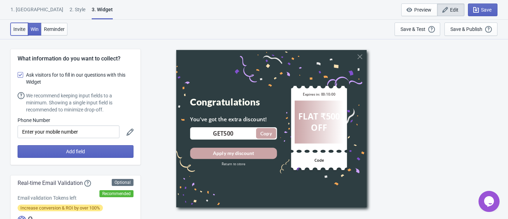
click at [18, 30] on span "Invite" at bounding box center [19, 29] width 12 height 6
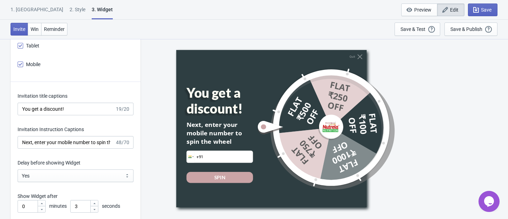
scroll to position [1124, 0]
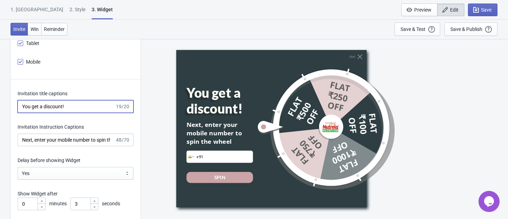
click at [76, 110] on input "You get a discount!" at bounding box center [66, 106] width 97 height 13
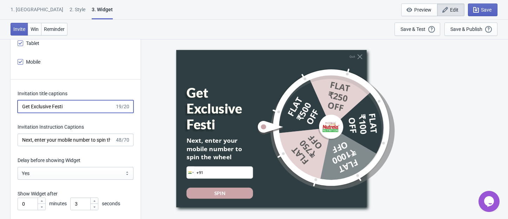
type input "Get Exclusive Festiv"
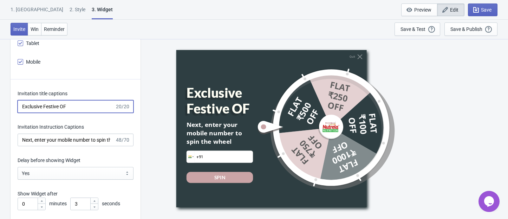
click at [79, 104] on input "Exclusive Festive OF" at bounding box center [66, 106] width 97 height 13
click at [50, 106] on input "Exclusive Festive OF" at bounding box center [66, 106] width 97 height 13
type input "Exclusive Discounts!"
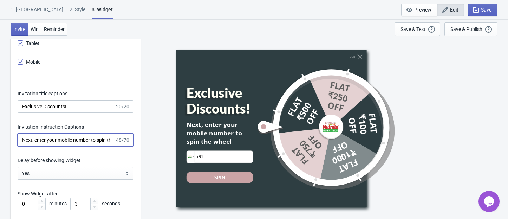
drag, startPoint x: 36, startPoint y: 139, endPoint x: 22, endPoint y: 138, distance: 14.1
click at [22, 138] on input "Next, enter your mobile number to spin the wheel" at bounding box center [66, 140] width 97 height 13
drag, startPoint x: 60, startPoint y: 140, endPoint x: 144, endPoint y: 145, distance: 84.2
click at [144, 145] on div "What information do you want to collect? Ask visitors for to fill in our questi…" at bounding box center [254, 12] width 508 height 2197
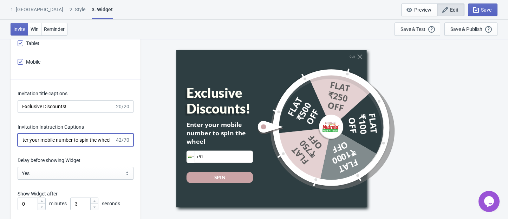
click at [107, 142] on input "Enter your mobile number to spin the wheel" at bounding box center [66, 140] width 97 height 13
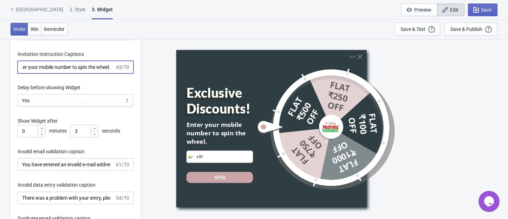
scroll to position [1218, 0]
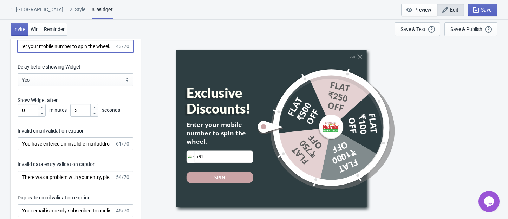
type input "Enter your mobile number to spin the wheel."
click at [107, 80] on select "Yes No" at bounding box center [76, 79] width 116 height 13
click at [161, 79] on div "Quit Exclusive Discounts! Enter your mobile number to spin the wheel. Phone +91…" at bounding box center [324, 129] width 361 height 180
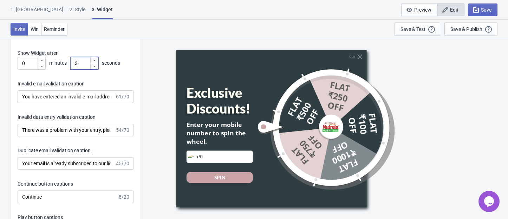
click at [83, 64] on input "3" at bounding box center [80, 63] width 20 height 13
click at [138, 74] on div "Invitation title captions Exclusive Discounts! 20/20 Invitation Instruction Cap…" at bounding box center [76, 122] width 130 height 367
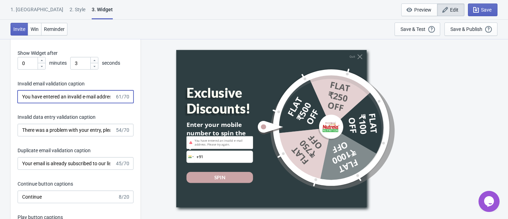
scroll to position [0, 43]
drag, startPoint x: 84, startPoint y: 97, endPoint x: 137, endPoint y: 100, distance: 53.1
click at [137, 100] on div "Invitation title captions Exclusive Discounts! 20/20 Invitation Instruction Cap…" at bounding box center [76, 122] width 130 height 367
click at [75, 100] on input "You have entered an invalid e-mail address. Please try again." at bounding box center [66, 96] width 97 height 13
click at [73, 98] on input "You have entered an invalid e-mail address. Please try again." at bounding box center [66, 96] width 97 height 13
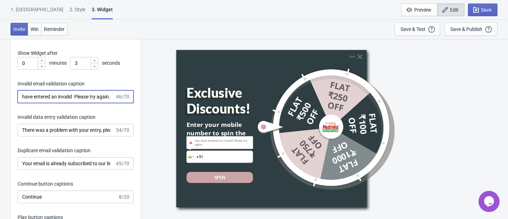
scroll to position [0, 9]
type input "You have entered an invalid phone. Please try again."
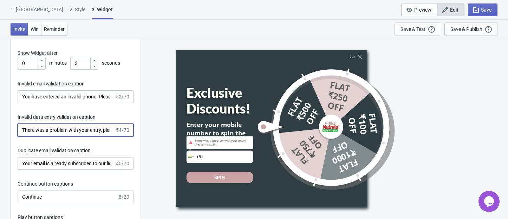
scroll to position [0, 28]
drag, startPoint x: 74, startPoint y: 128, endPoint x: 163, endPoint y: 130, distance: 88.6
click at [39, 162] on input "Your email is already subscribed to our list." at bounding box center [66, 163] width 97 height 13
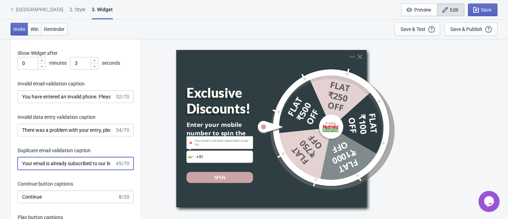
click at [39, 162] on input "Your email is already subscribed to our list." at bounding box center [66, 163] width 97 height 13
drag, startPoint x: 51, startPoint y: 162, endPoint x: 149, endPoint y: 169, distance: 98.3
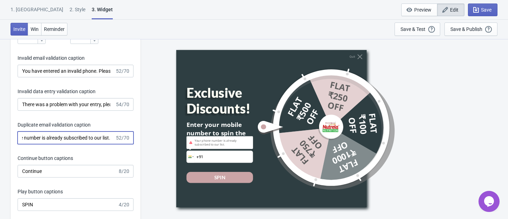
scroll to position [1358, 0]
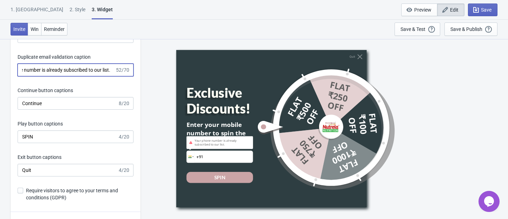
type input "Your phone number is already subscribed to our list."
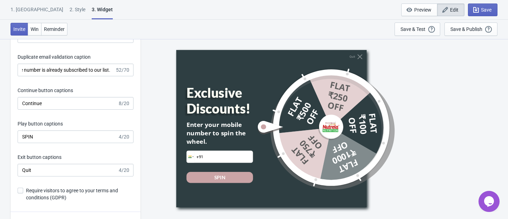
scroll to position [0, 0]
click at [152, 170] on div "Quit Exclusive Discounts! Enter your mobile number to spin the wheel. Phone +91…" at bounding box center [324, 129] width 361 height 180
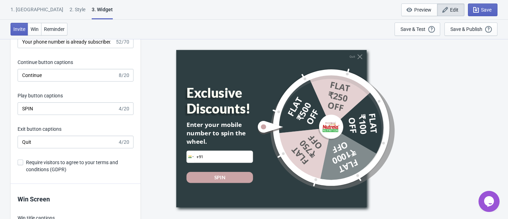
scroll to position [1406, 0]
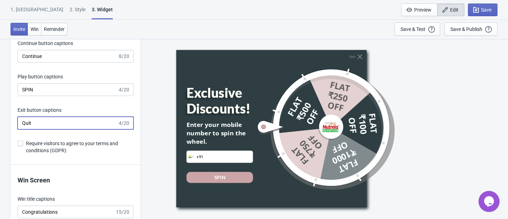
click at [59, 124] on input "Quit" at bounding box center [68, 123] width 100 height 13
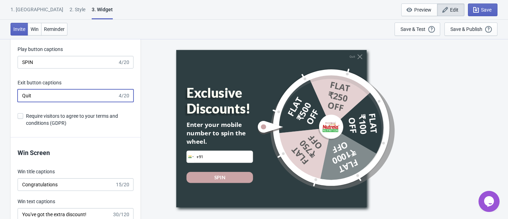
scroll to position [1452, 0]
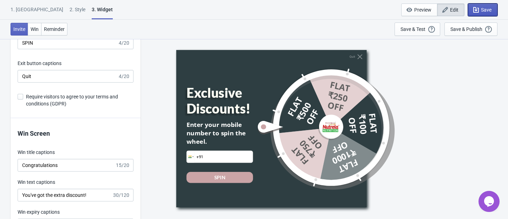
click at [483, 9] on span "Save" at bounding box center [486, 10] width 11 height 6
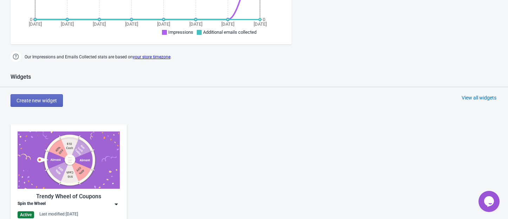
scroll to position [291, 0]
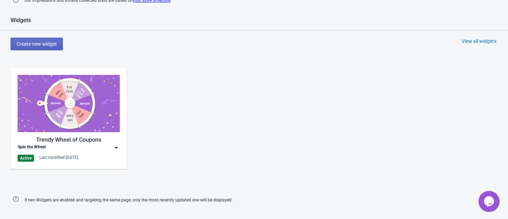
click at [119, 147] on img at bounding box center [116, 147] width 7 height 7
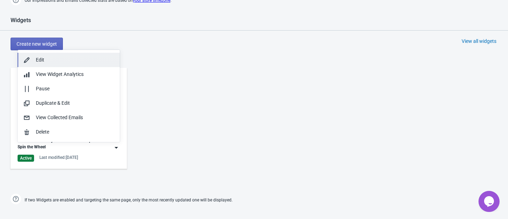
click at [58, 61] on div "Edit" at bounding box center [75, 59] width 78 height 7
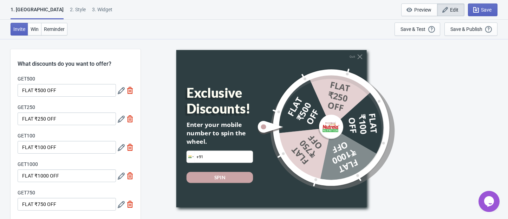
click at [70, 9] on div "2 . Style" at bounding box center [78, 12] width 16 height 12
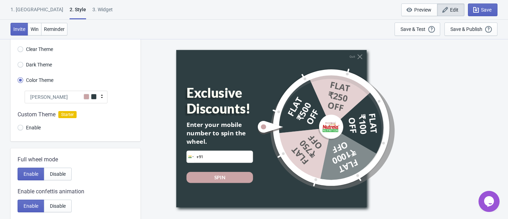
scroll to position [47, 0]
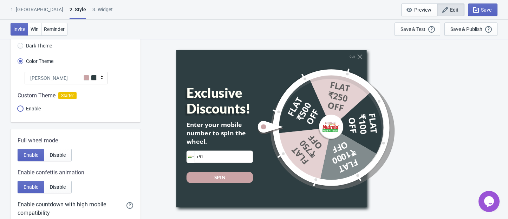
click at [20, 108] on input "Enable" at bounding box center [21, 112] width 6 height 13
radio input "true"
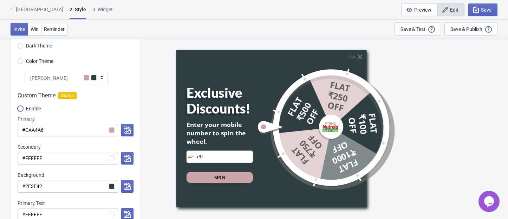
click at [20, 108] on input "Enable" at bounding box center [21, 112] width 6 height 13
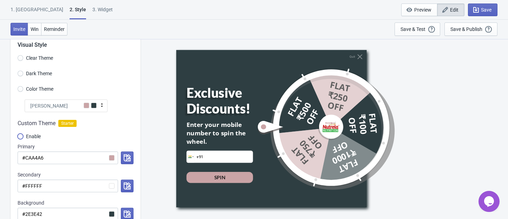
scroll to position [0, 0]
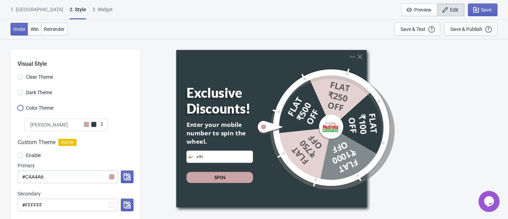
click at [18, 106] on input "Color Theme" at bounding box center [21, 111] width 6 height 13
radio input "true"
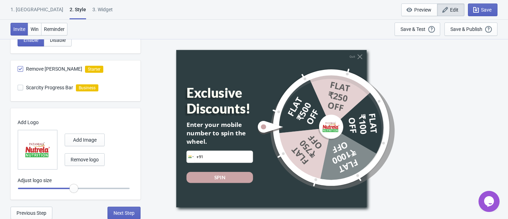
scroll to position [214, 0]
